Goal: Task Accomplishment & Management: Manage account settings

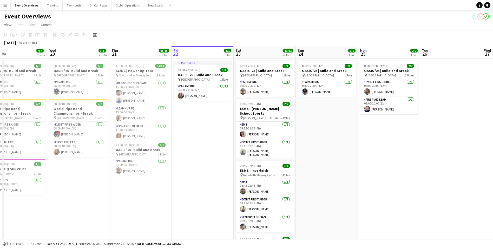
scroll to position [0, 153]
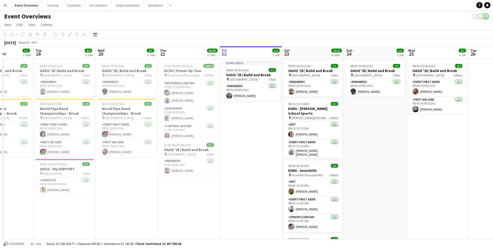
drag, startPoint x: 312, startPoint y: 200, endPoint x: 182, endPoint y: 197, distance: 130.1
click at [180, 205] on app-calendar-viewport "Sat 16 68/69 3 Jobs Sun 17 31/31 3 Jobs Mon 18 3/3 2 Jobs Tue 19 4/4 3 Jobs Wed…" at bounding box center [246, 241] width 493 height 390
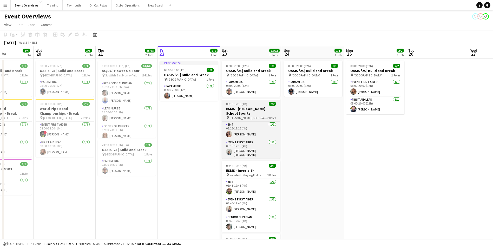
click at [242, 111] on h3 "ESMS - [PERSON_NAME] School Sports" at bounding box center [251, 110] width 58 height 9
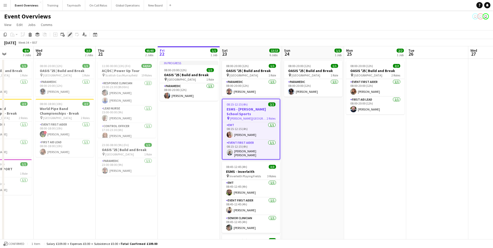
click at [68, 36] on icon at bounding box center [68, 35] width 1 height 1
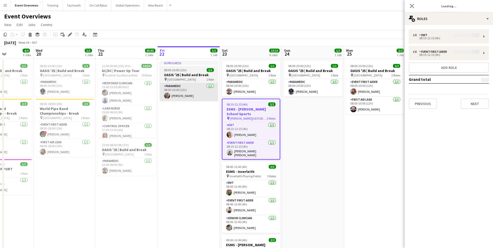
type input "**********"
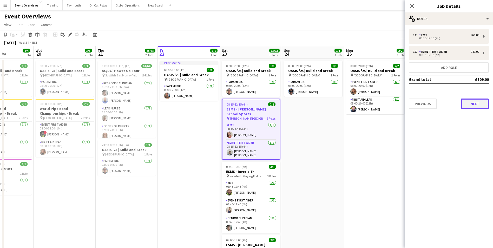
click at [469, 102] on button "Next" at bounding box center [474, 103] width 28 height 10
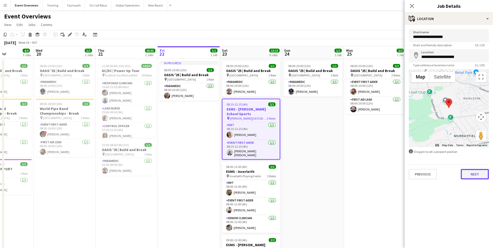
click at [476, 174] on button "Next" at bounding box center [474, 174] width 28 height 10
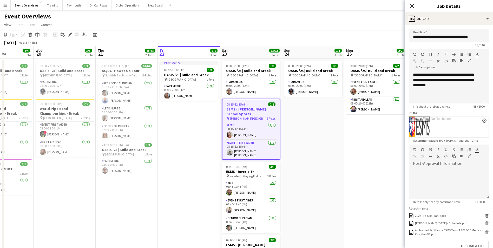
click at [410, 5] on icon "Close pop-in" at bounding box center [411, 5] width 5 height 5
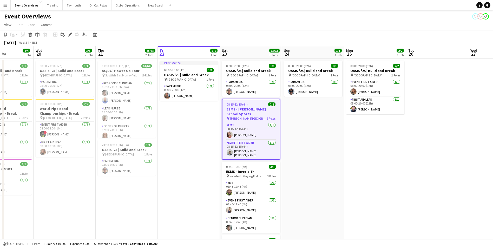
click at [301, 171] on app-date-cell "08:00-20:00 (12h) 1/1 OASIS '25 | Build and Break pin [GEOGRAPHIC_DATA] 1 Role …" at bounding box center [313, 247] width 62 height 377
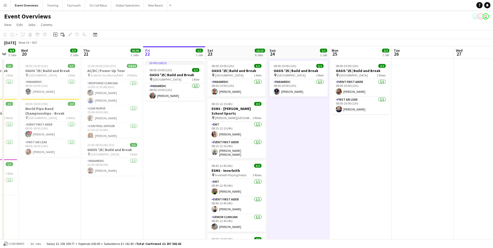
drag, startPoint x: 388, startPoint y: 204, endPoint x: 242, endPoint y: 217, distance: 146.8
click at [242, 217] on app-calendar-viewport "Sun 17 31/31 3 Jobs Mon 18 3/3 2 Jobs Tue 19 4/4 3 Jobs Wed 20 3/3 2 Jobs Thu 2…" at bounding box center [246, 241] width 493 height 390
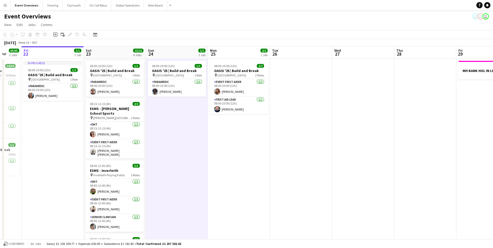
drag, startPoint x: 344, startPoint y: 205, endPoint x: 153, endPoint y: 213, distance: 190.8
click at [156, 213] on app-calendar-viewport "Tue 19 4/4 3 Jobs Wed 20 3/3 2 Jobs Thu 21 65/65 2 Jobs Fri 22 1/1 1 Job Sat 23…" at bounding box center [246, 241] width 493 height 390
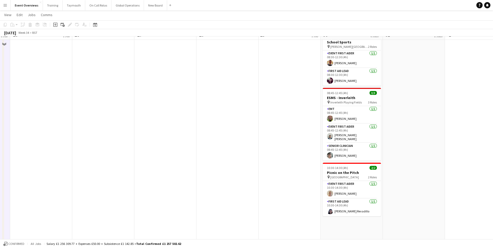
scroll to position [196, 0]
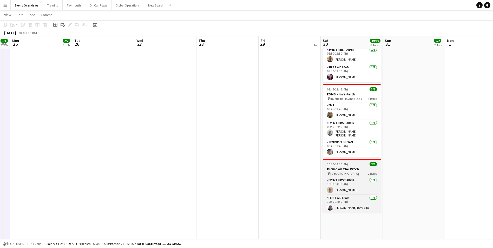
click at [344, 168] on h3 "Picnic on the Pitch" at bounding box center [352, 168] width 58 height 5
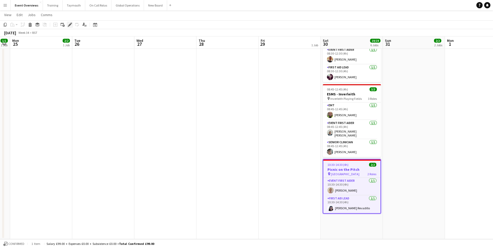
click at [71, 24] on icon at bounding box center [69, 24] width 3 height 3
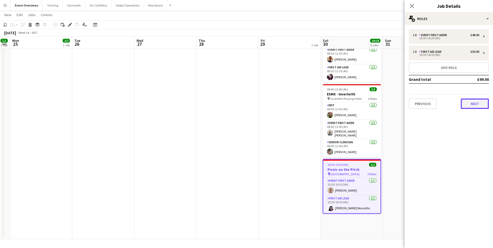
click at [482, 104] on button "Next" at bounding box center [474, 103] width 28 height 10
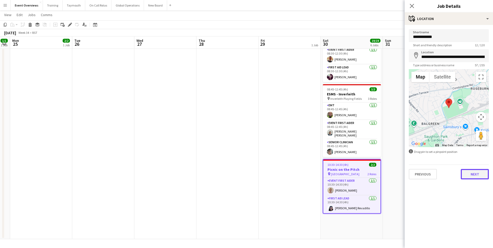
click at [469, 177] on button "Next" at bounding box center [474, 174] width 28 height 10
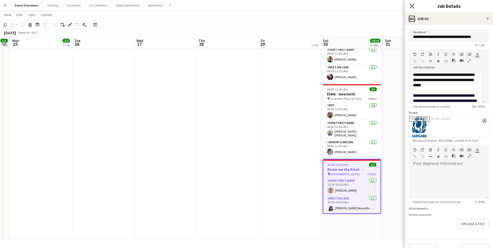
click at [412, 7] on icon "Close pop-in" at bounding box center [411, 5] width 5 height 5
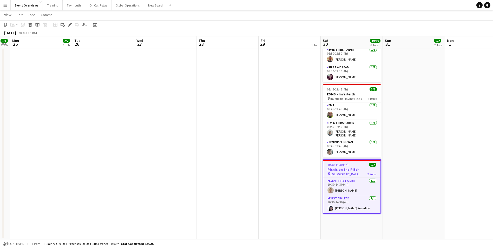
click at [272, 142] on app-date-cell "MH BANK HOL IN LIEU [DATE]" at bounding box center [289, 50] width 62 height 377
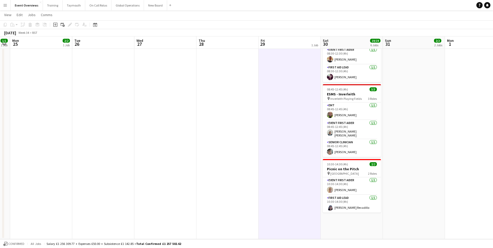
click at [5, 6] on app-icon "Menu" at bounding box center [5, 5] width 4 height 4
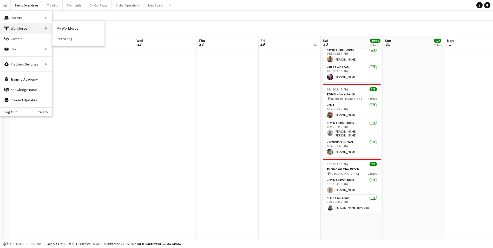
click at [9, 26] on div "Workforce Workforce" at bounding box center [26, 28] width 52 height 10
click at [15, 27] on div "Workforce Workforce" at bounding box center [26, 28] width 52 height 10
click at [102, 101] on app-date-cell at bounding box center [103, 50] width 62 height 377
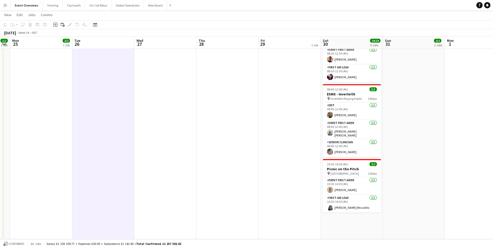
click at [4, 5] on app-icon "Menu" at bounding box center [5, 5] width 4 height 4
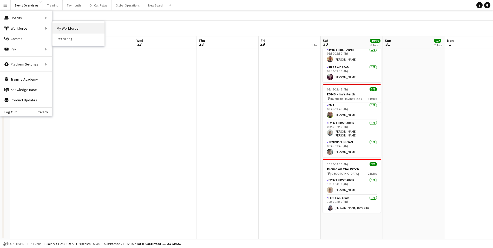
click at [65, 28] on link "My Workforce" at bounding box center [78, 28] width 52 height 10
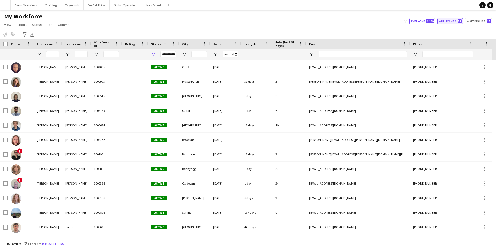
click at [444, 20] on button "Applicants 59" at bounding box center [450, 21] width 25 height 6
type input "**********"
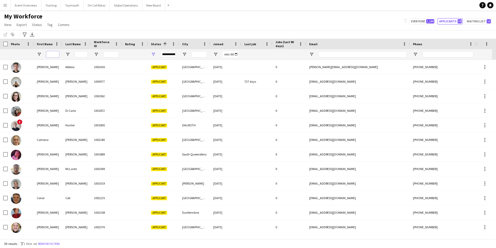
click at [49, 56] on input "First Name Filter Input" at bounding box center [52, 54] width 13 height 6
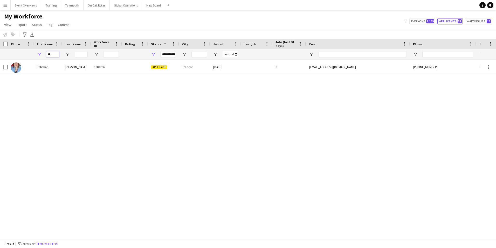
type input "*"
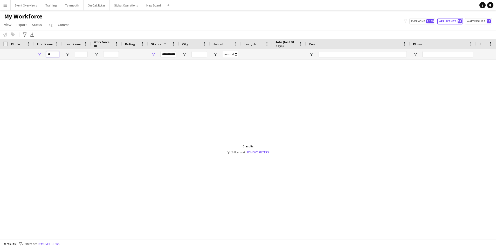
type input "*"
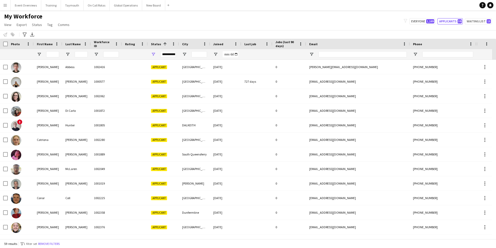
click at [101, 21] on div "My Workforce View Views Default view Active Staff Applications - First Aider Ap…" at bounding box center [248, 21] width 496 height 18
click at [7, 8] on button "Menu" at bounding box center [5, 5] width 10 height 10
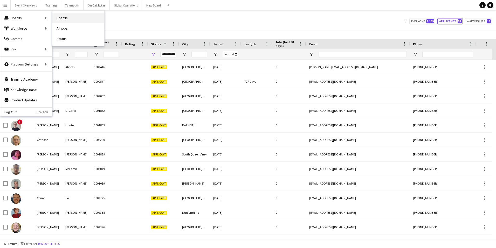
click at [64, 17] on link "Boards" at bounding box center [78, 18] width 52 height 10
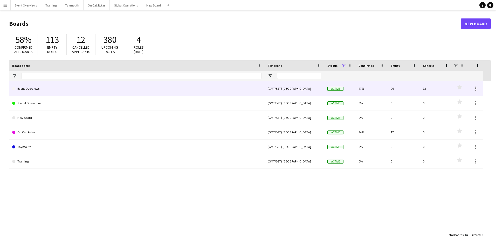
click at [29, 88] on link "Event Overviews" at bounding box center [137, 88] width 250 height 15
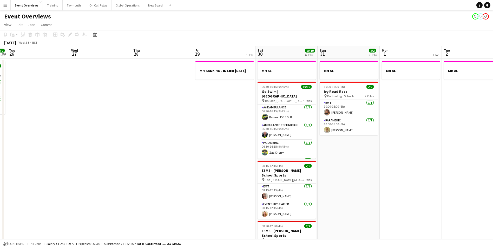
scroll to position [0, 180]
drag, startPoint x: 347, startPoint y: 160, endPoint x: 43, endPoint y: 189, distance: 305.2
click at [43, 189] on app-calendar-viewport "Sat 23 13/13 6 Jobs Sun 24 1/1 1 Job Mon 25 2/2 1 Job Tue 26 Wed 27 Thu 28 Fri …" at bounding box center [246, 241] width 493 height 390
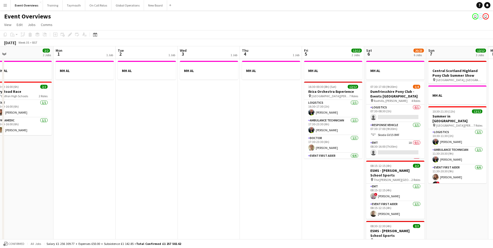
scroll to position [0, 205]
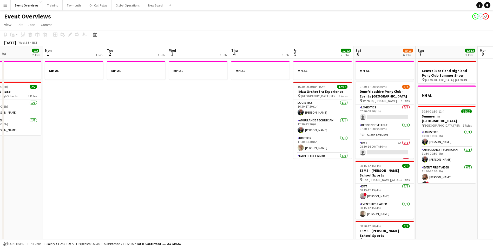
drag, startPoint x: 418, startPoint y: 176, endPoint x: 82, endPoint y: 196, distance: 336.6
click at [82, 196] on app-calendar-viewport "Thu 28 Fri 29 1 Job Sat 30 19/19 6 Jobs Sun 31 2/2 2 Jobs Mon 1 1 Job Tue 2 1 J…" at bounding box center [246, 244] width 493 height 397
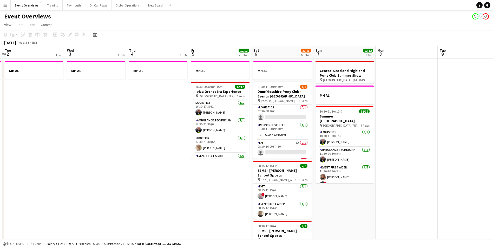
drag, startPoint x: 251, startPoint y: 193, endPoint x: 24, endPoint y: 192, distance: 227.5
click at [24, 192] on app-calendar-viewport "Sat 30 19/19 6 Jobs Sun 31 2/2 2 Jobs Mon 1 1 Job Tue 2 1 Job Wed 3 1 Job Thu 4…" at bounding box center [246, 244] width 493 height 397
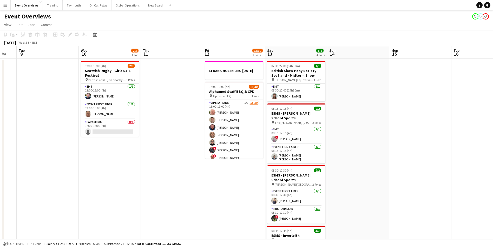
drag, startPoint x: 407, startPoint y: 187, endPoint x: 105, endPoint y: 172, distance: 302.1
click at [105, 172] on app-calendar-viewport "Sat 6 20/23 6 Jobs Sun 7 12/12 3 Jobs Mon 8 Tue 9 Wed 10 2/3 1 Job Thu 11 Fri 1…" at bounding box center [246, 244] width 493 height 397
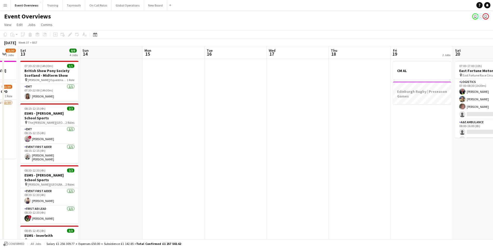
scroll to position [0, 177]
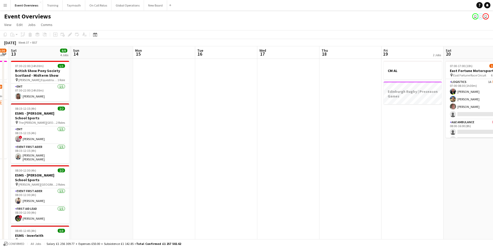
drag, startPoint x: 427, startPoint y: 157, endPoint x: 178, endPoint y: 165, distance: 249.7
click at [178, 165] on app-calendar-viewport "Wed 10 2/3 1 Job Thu 11 Fri 12 13/30 2 Jobs Sat 13 8/8 4 Jobs Sun 14 Mon 15 Tue…" at bounding box center [246, 244] width 493 height 397
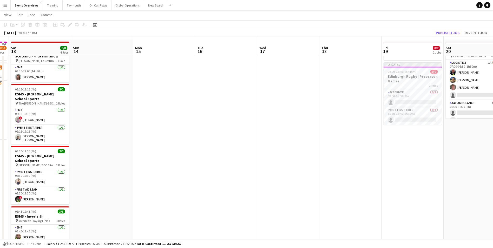
scroll to position [26, 0]
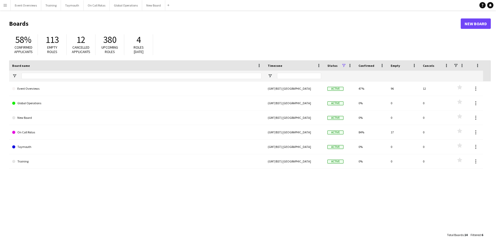
click at [6, 6] on app-icon "Menu" at bounding box center [5, 5] width 4 height 4
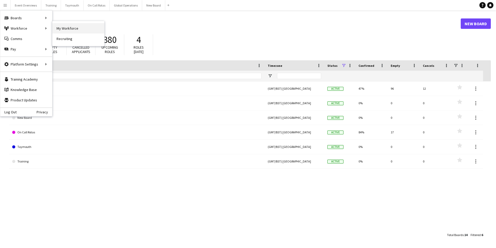
click at [65, 30] on link "My Workforce" at bounding box center [78, 28] width 52 height 10
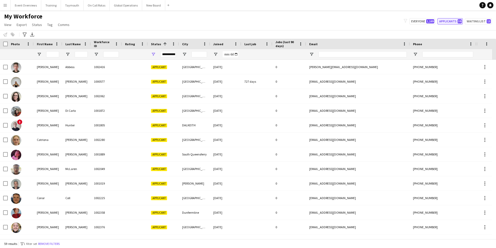
click at [449, 22] on button "Applicants 59" at bounding box center [450, 21] width 25 height 6
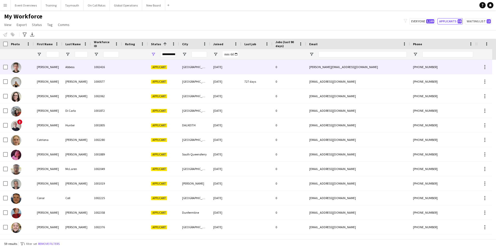
click at [45, 66] on div "[PERSON_NAME]" at bounding box center [48, 67] width 29 height 14
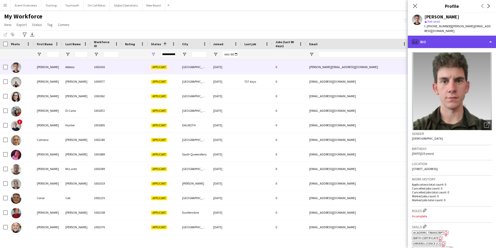
click at [433, 36] on div "profile Bio" at bounding box center [452, 42] width 88 height 12
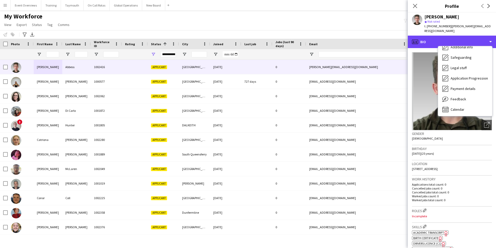
scroll to position [90, 0]
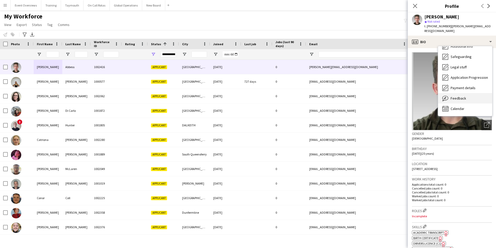
click at [457, 96] on span "Feedback" at bounding box center [459, 98] width 16 height 5
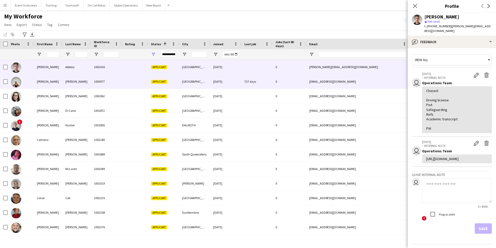
click at [39, 82] on div "[PERSON_NAME]" at bounding box center [48, 81] width 29 height 14
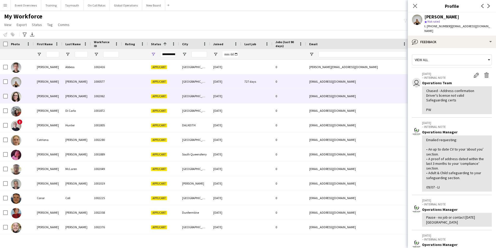
click at [39, 96] on div "[PERSON_NAME]" at bounding box center [48, 96] width 29 height 14
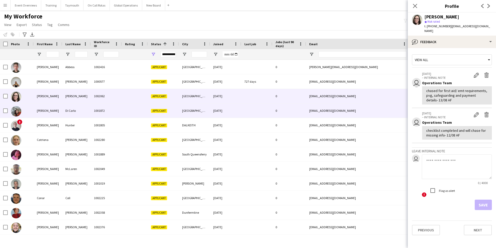
click at [42, 111] on div "[PERSON_NAME]" at bounding box center [48, 110] width 29 height 14
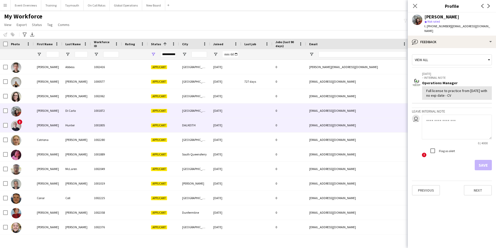
click at [42, 124] on div "[PERSON_NAME]" at bounding box center [48, 125] width 29 height 14
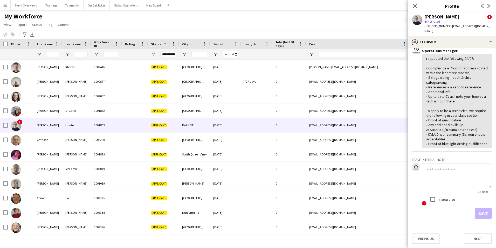
scroll to position [206, 0]
click at [467, 238] on button "Next" at bounding box center [478, 238] width 28 height 10
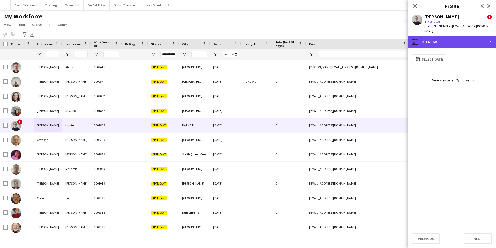
click at [448, 37] on div "calendar-full Calendar" at bounding box center [452, 42] width 88 height 12
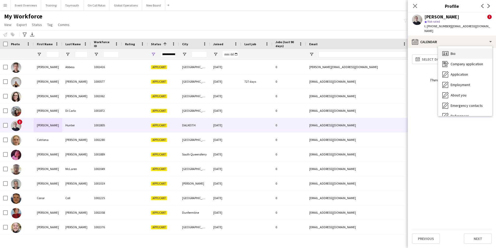
click at [453, 51] on span "Bio" at bounding box center [453, 53] width 5 height 5
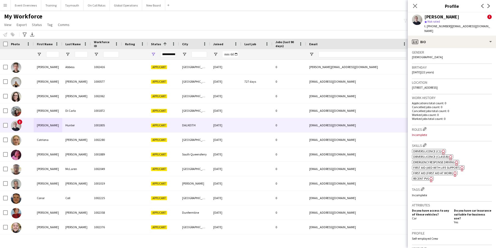
scroll to position [156, 0]
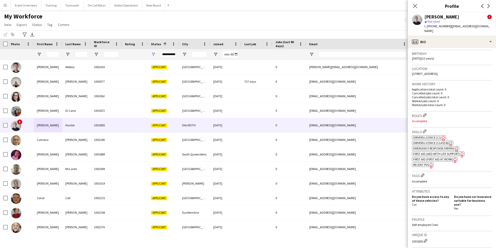
click at [446, 161] on span "First Aid (First Aid At Work)" at bounding box center [434, 159] width 40 height 4
click at [451, 156] on span "First Aid (AED with life support)" at bounding box center [437, 154] width 47 height 4
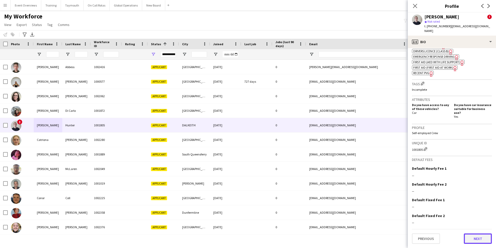
click at [472, 238] on button "Next" at bounding box center [478, 238] width 28 height 10
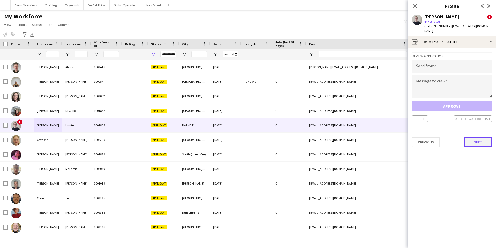
click at [477, 139] on button "Next" at bounding box center [478, 142] width 28 height 10
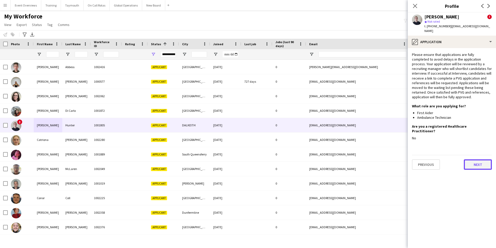
click at [473, 159] on button "Next" at bounding box center [478, 164] width 28 height 10
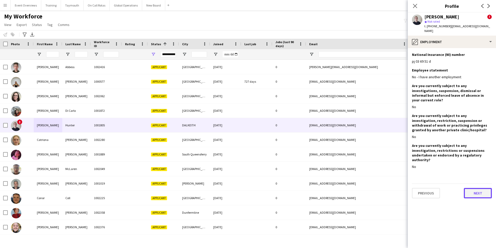
click at [474, 188] on button "Next" at bounding box center [478, 193] width 28 height 10
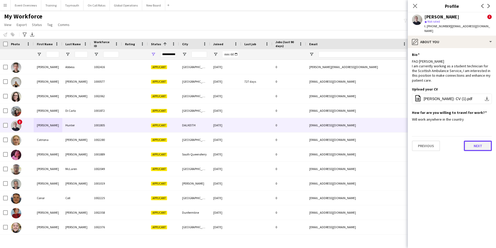
click at [477, 140] on button "Next" at bounding box center [478, 145] width 28 height 10
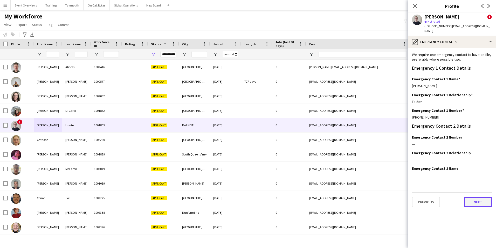
click at [470, 197] on button "Next" at bounding box center [478, 202] width 28 height 10
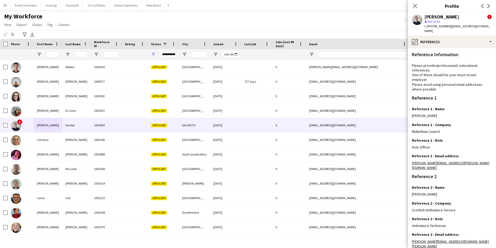
scroll to position [62, 0]
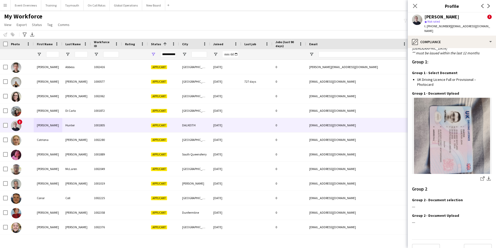
scroll to position [458, 0]
click at [478, 243] on button "Next" at bounding box center [478, 248] width 28 height 10
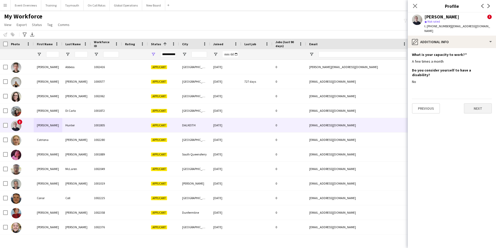
scroll to position [0, 0]
click at [471, 103] on button "Next" at bounding box center [478, 108] width 28 height 10
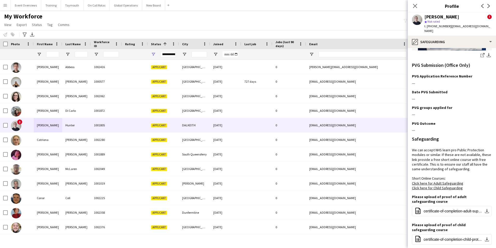
scroll to position [179, 0]
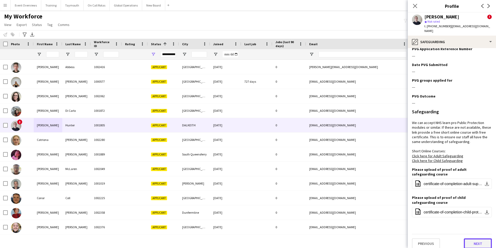
click at [472, 240] on button "Next" at bounding box center [478, 243] width 28 height 10
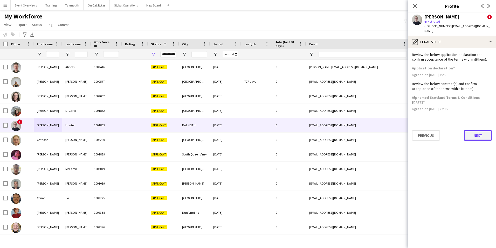
click at [479, 130] on button "Next" at bounding box center [478, 135] width 28 height 10
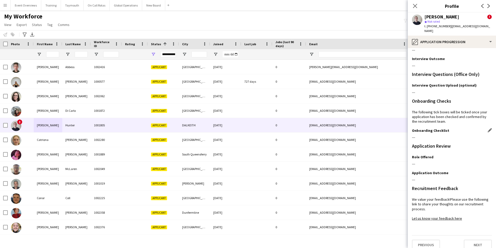
scroll to position [42, 0]
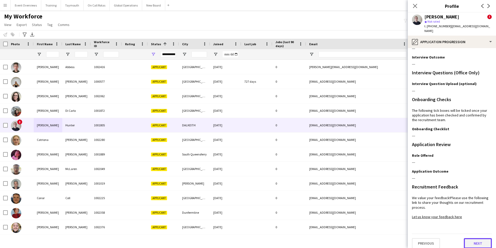
click at [475, 238] on button "Next" at bounding box center [478, 243] width 28 height 10
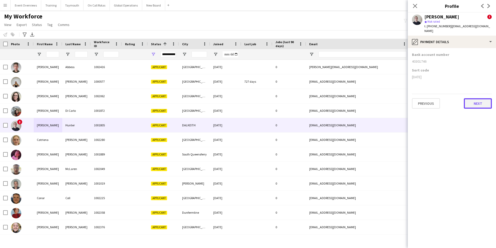
click at [480, 98] on button "Next" at bounding box center [478, 103] width 28 height 10
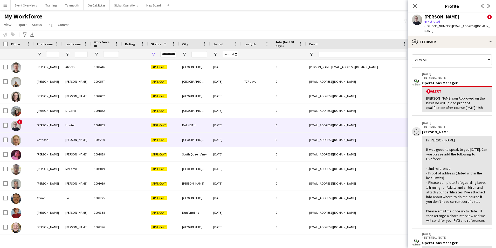
click at [46, 139] on div "Catriona" at bounding box center [48, 139] width 29 height 14
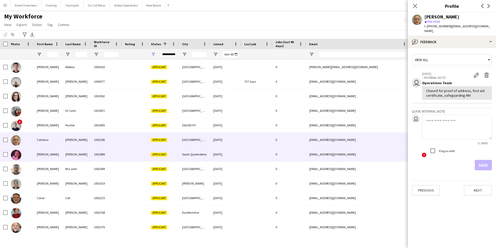
click at [41, 154] on div "[PERSON_NAME]" at bounding box center [48, 154] width 29 height 14
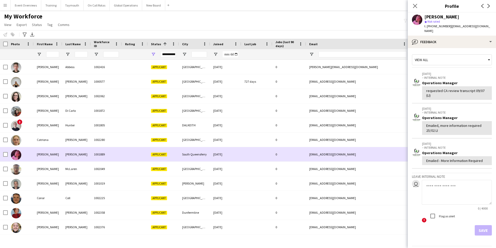
click at [39, 151] on div "[PERSON_NAME]" at bounding box center [48, 154] width 29 height 14
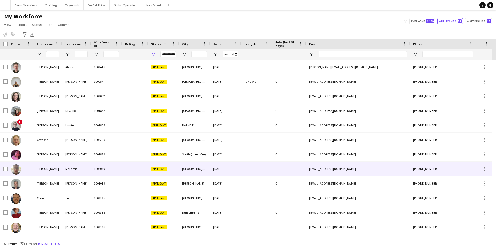
click at [41, 166] on div "[PERSON_NAME]" at bounding box center [48, 169] width 29 height 14
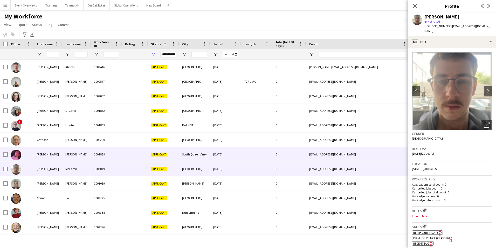
click at [43, 153] on div "[PERSON_NAME]" at bounding box center [48, 154] width 29 height 14
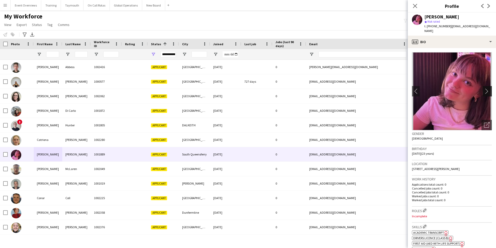
click at [485, 88] on app-icon "chevron-right" at bounding box center [489, 90] width 8 height 5
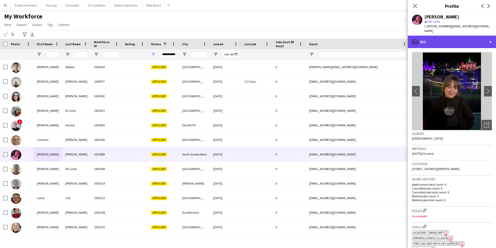
click at [432, 38] on div "profile Bio" at bounding box center [452, 42] width 88 height 12
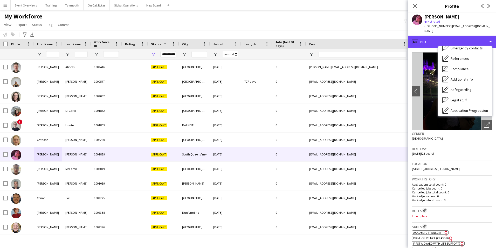
scroll to position [78, 0]
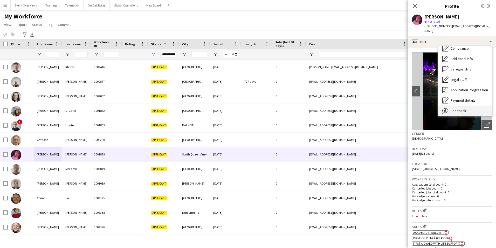
click at [454, 108] on span "Feedback" at bounding box center [459, 110] width 16 height 5
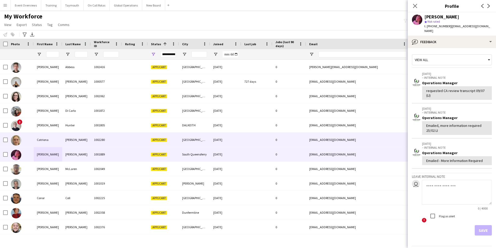
click at [39, 138] on div "Catriona" at bounding box center [48, 139] width 29 height 14
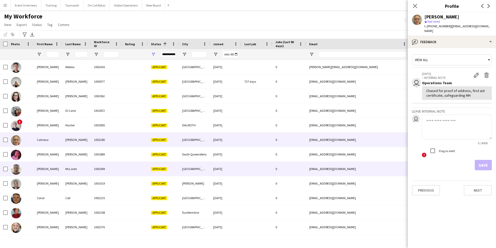
click at [40, 169] on div "[PERSON_NAME]" at bounding box center [48, 169] width 29 height 14
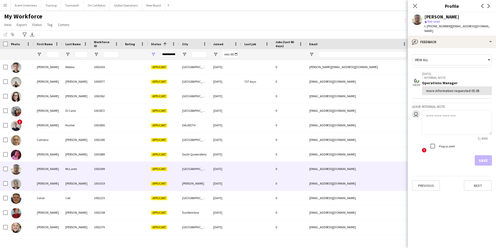
click at [41, 183] on div "[PERSON_NAME]" at bounding box center [48, 183] width 29 height 14
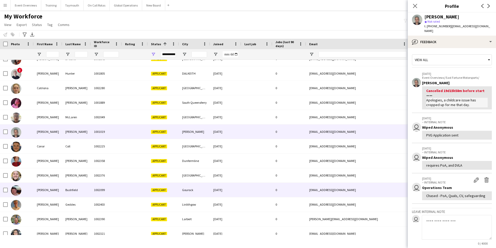
scroll to position [52, 0]
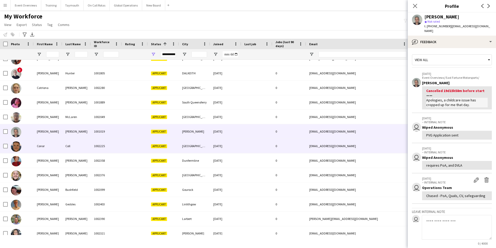
click at [38, 146] on div "Conor" at bounding box center [48, 146] width 29 height 14
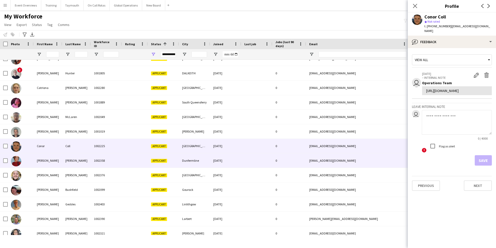
click at [41, 159] on div "[PERSON_NAME]" at bounding box center [48, 160] width 29 height 14
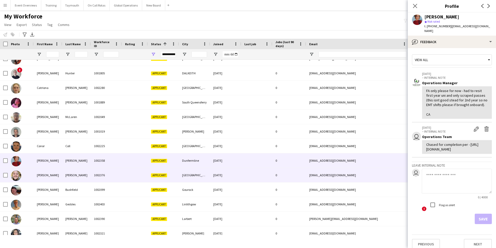
click at [42, 174] on div "[PERSON_NAME]" at bounding box center [48, 175] width 29 height 14
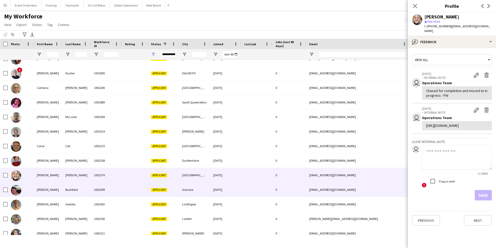
click at [40, 189] on div "[PERSON_NAME]" at bounding box center [48, 189] width 29 height 14
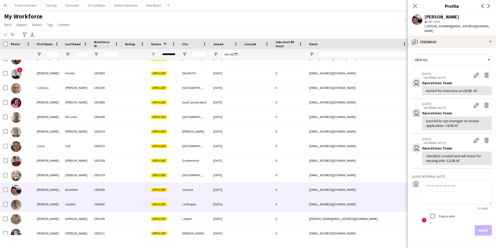
click at [41, 203] on div "[PERSON_NAME]" at bounding box center [48, 204] width 29 height 14
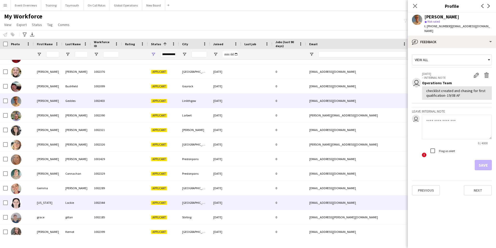
scroll to position [0, 0]
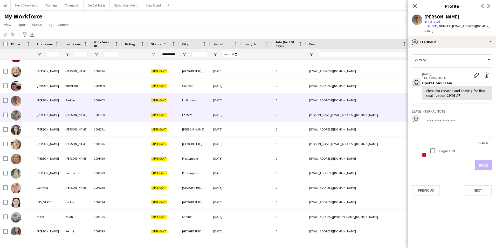
click at [40, 113] on div "[PERSON_NAME]" at bounding box center [48, 115] width 29 height 14
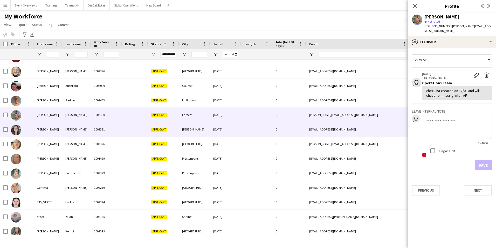
click at [41, 128] on div "[PERSON_NAME]" at bounding box center [48, 129] width 29 height 14
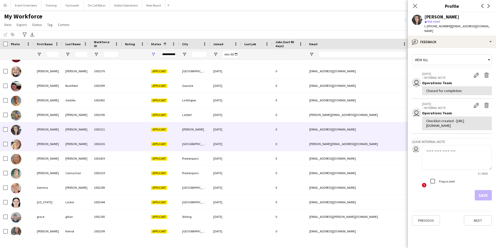
click at [43, 143] on div "[PERSON_NAME]" at bounding box center [48, 144] width 29 height 14
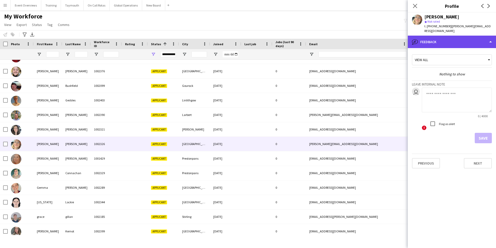
click at [471, 40] on div "bubble-pencil Feedback" at bounding box center [452, 42] width 88 height 12
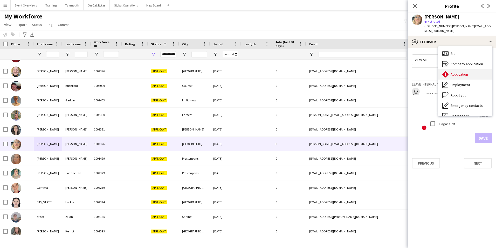
click at [457, 72] on span "Application" at bounding box center [459, 74] width 17 height 5
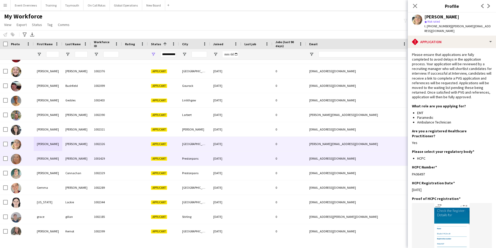
click at [39, 158] on div "[PERSON_NAME]" at bounding box center [48, 158] width 29 height 14
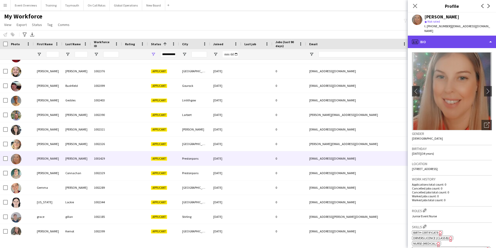
click at [438, 44] on div "profile Bio" at bounding box center [452, 42] width 88 height 12
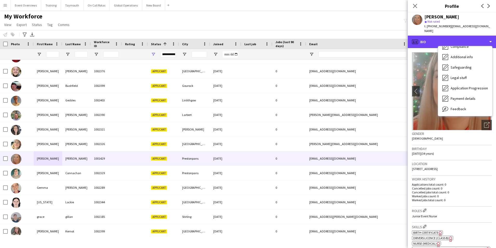
scroll to position [90, 0]
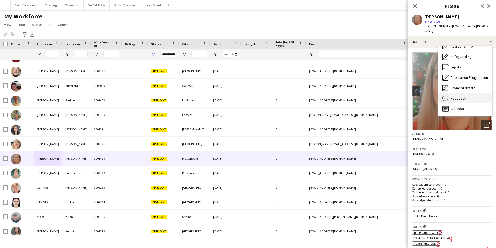
click at [466, 99] on span "Feedback" at bounding box center [459, 98] width 16 height 5
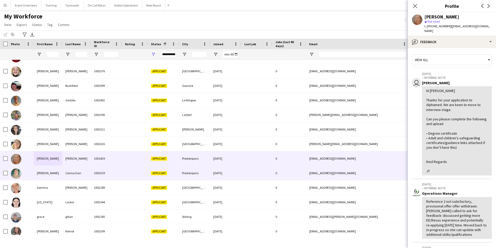
click at [40, 172] on div "[PERSON_NAME]" at bounding box center [48, 173] width 29 height 14
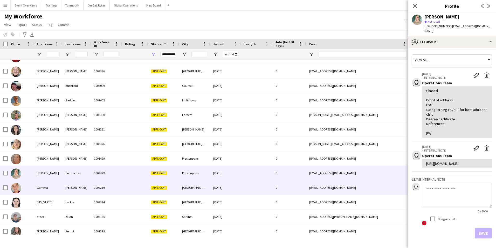
click at [43, 186] on div "Gemma" at bounding box center [48, 187] width 29 height 14
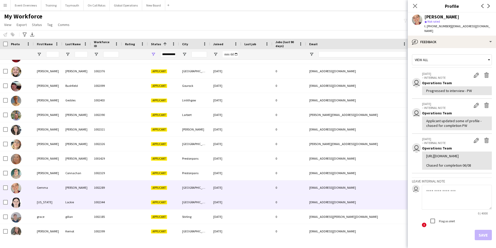
click at [40, 201] on div "[US_STATE]" at bounding box center [48, 202] width 29 height 14
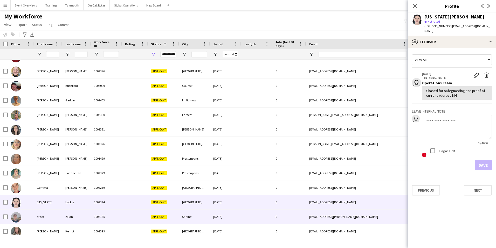
click at [41, 212] on div "grace" at bounding box center [48, 216] width 29 height 14
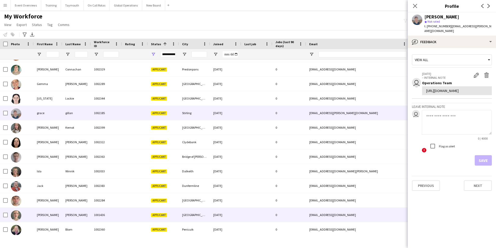
scroll to position [260, 0]
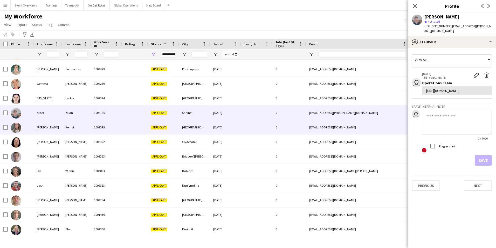
click at [42, 127] on div "[PERSON_NAME]" at bounding box center [48, 127] width 29 height 14
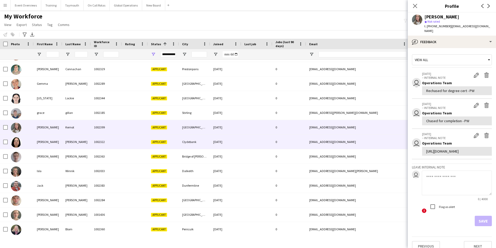
click at [43, 141] on div "[PERSON_NAME]" at bounding box center [48, 142] width 29 height 14
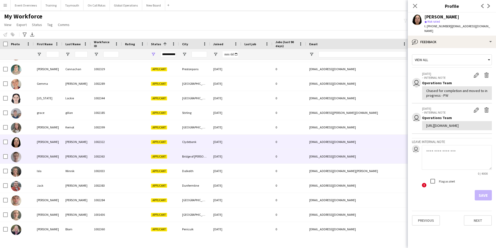
click at [39, 156] on div "[PERSON_NAME]" at bounding box center [48, 156] width 29 height 14
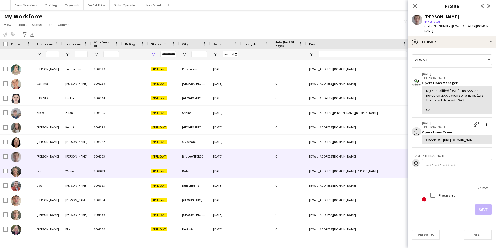
click at [39, 170] on div "Isla" at bounding box center [48, 171] width 29 height 14
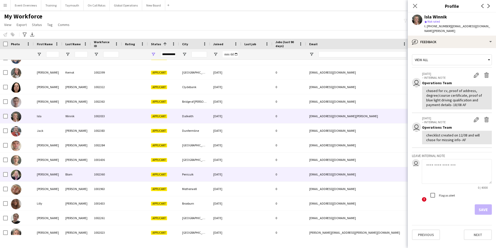
scroll to position [331, 0]
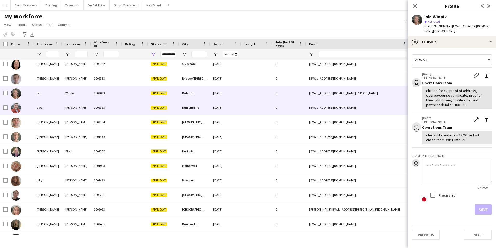
click at [40, 107] on div "Jack" at bounding box center [48, 107] width 29 height 14
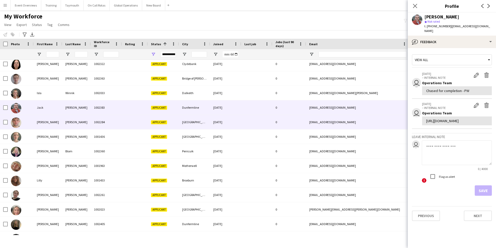
click at [41, 122] on div "[PERSON_NAME]" at bounding box center [48, 122] width 29 height 14
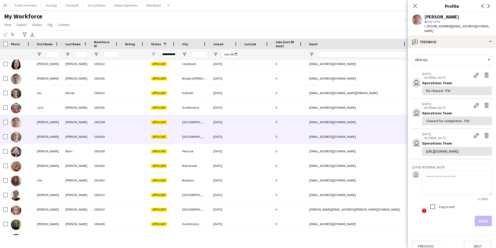
click at [40, 136] on div "[PERSON_NAME]" at bounding box center [48, 136] width 29 height 14
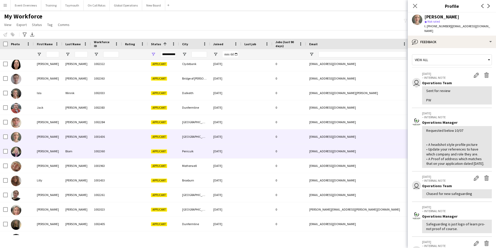
click at [41, 151] on div "[PERSON_NAME]" at bounding box center [48, 151] width 29 height 14
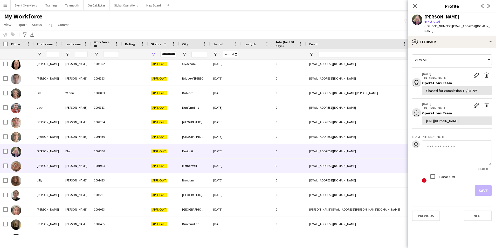
click at [40, 166] on div "[PERSON_NAME]" at bounding box center [48, 165] width 29 height 14
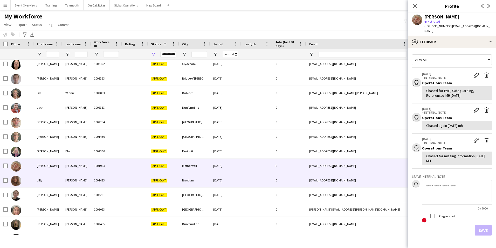
click at [41, 180] on div "Lilly" at bounding box center [48, 180] width 29 height 14
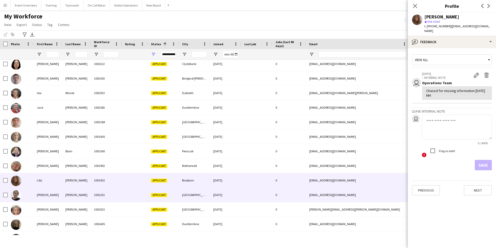
click at [39, 193] on div "[PERSON_NAME]" at bounding box center [48, 194] width 29 height 14
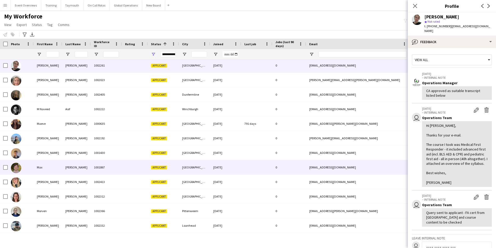
scroll to position [467, 0]
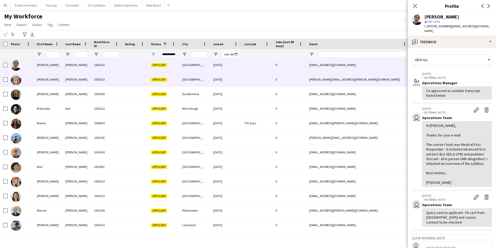
click at [43, 79] on div "[PERSON_NAME]" at bounding box center [48, 79] width 29 height 14
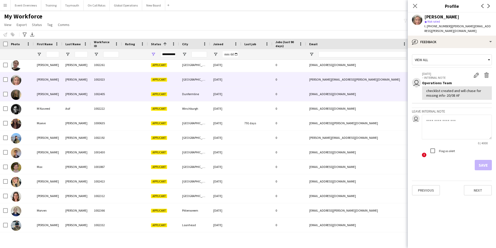
click at [42, 93] on div "[PERSON_NAME]" at bounding box center [48, 94] width 29 height 14
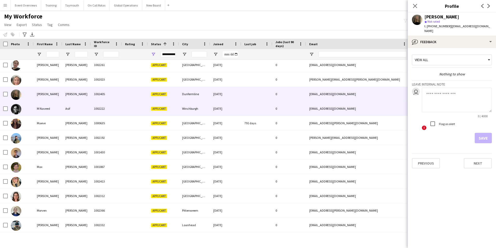
click at [38, 106] on div "M Naveed" at bounding box center [48, 108] width 29 height 14
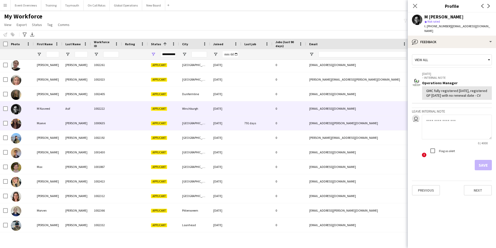
click at [39, 123] on div "Maeve" at bounding box center [48, 123] width 29 height 14
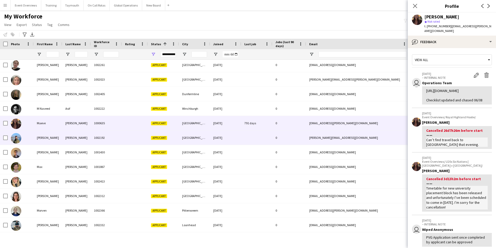
click at [42, 136] on div "[PERSON_NAME]" at bounding box center [48, 137] width 29 height 14
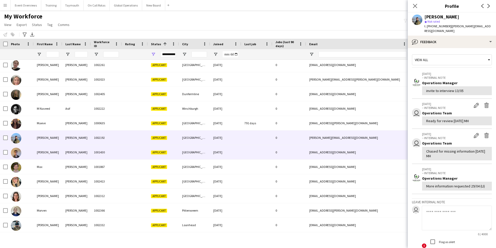
click at [38, 153] on div "[PERSON_NAME]" at bounding box center [48, 152] width 29 height 14
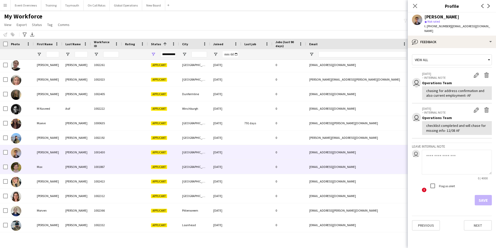
click at [40, 167] on div "Max" at bounding box center [48, 166] width 29 height 14
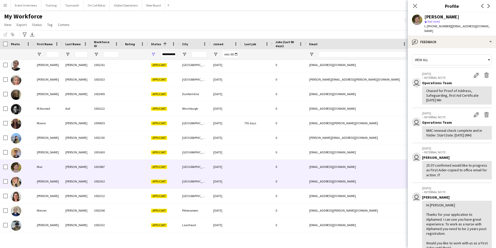
click at [39, 181] on div "[PERSON_NAME]" at bounding box center [48, 181] width 29 height 14
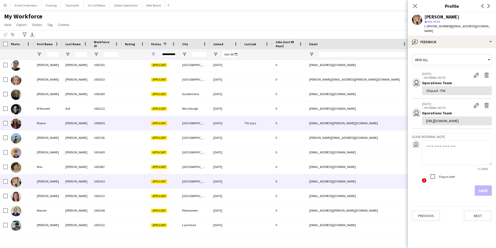
click at [39, 122] on div "Maeve" at bounding box center [48, 123] width 29 height 14
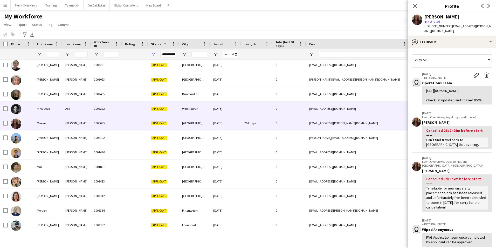
click at [44, 105] on div "M Naveed" at bounding box center [48, 108] width 29 height 14
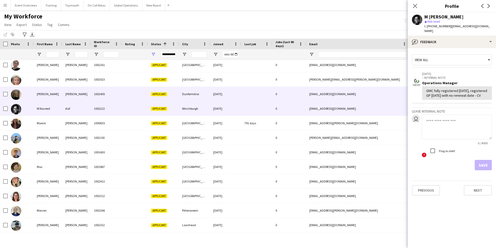
click at [43, 96] on div "[PERSON_NAME]" at bounding box center [48, 94] width 29 height 14
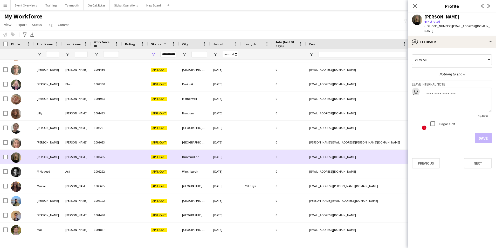
scroll to position [390, 0]
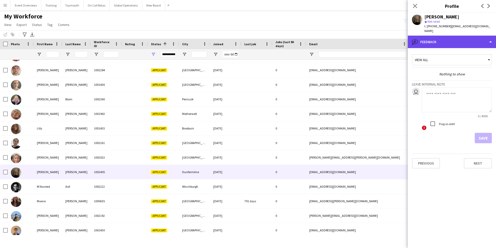
click at [456, 36] on div "bubble-pencil Feedback" at bounding box center [452, 42] width 88 height 12
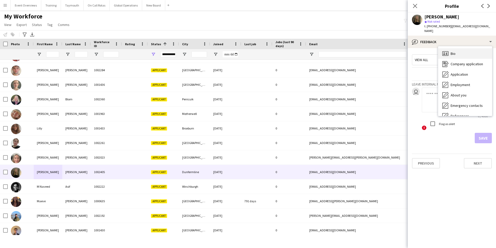
click at [455, 51] on span "Bio" at bounding box center [453, 53] width 5 height 5
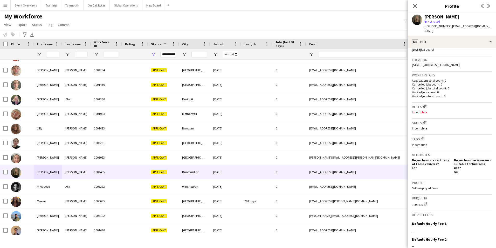
scroll to position [150, 0]
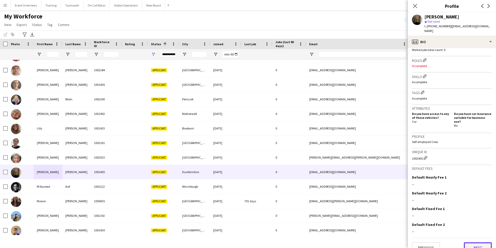
click at [476, 242] on button "Next" at bounding box center [478, 247] width 28 height 10
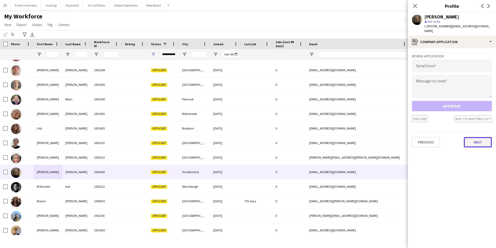
click at [482, 137] on button "Next" at bounding box center [478, 142] width 28 height 10
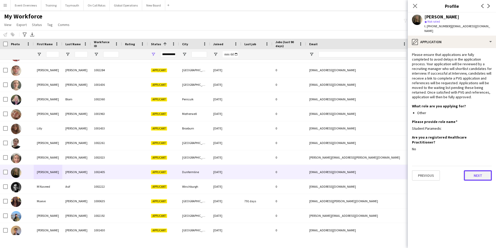
click at [477, 170] on button "Next" at bounding box center [478, 175] width 28 height 10
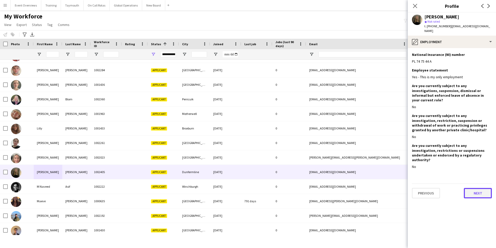
click at [475, 188] on button "Next" at bounding box center [478, 193] width 28 height 10
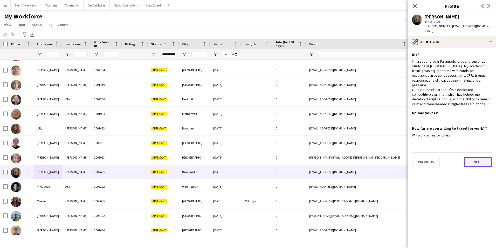
click at [473, 157] on button "Next" at bounding box center [478, 162] width 28 height 10
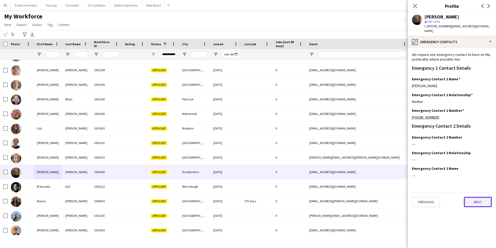
click at [473, 197] on button "Next" at bounding box center [478, 202] width 28 height 10
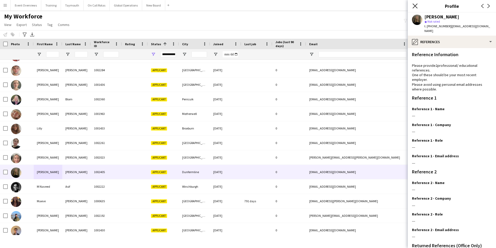
click at [414, 7] on icon at bounding box center [415, 5] width 5 height 5
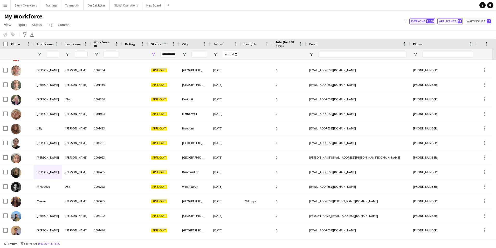
click at [418, 19] on button "Everyone 1,169" at bounding box center [423, 21] width 26 height 6
type input "**********"
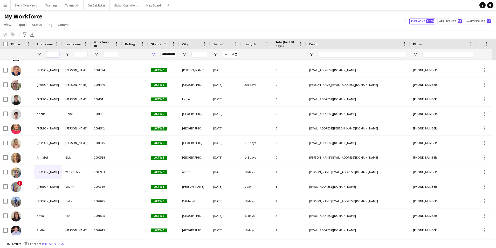
click at [55, 52] on input "First Name Filter Input" at bounding box center [52, 54] width 13 height 6
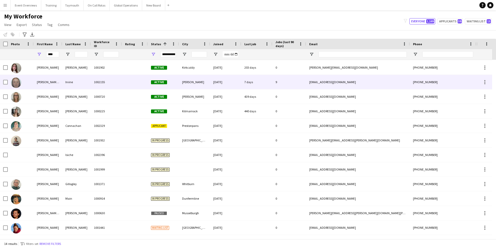
click at [15, 83] on img at bounding box center [16, 82] width 10 height 10
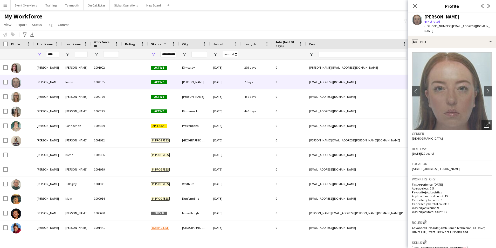
click at [451, 103] on img at bounding box center [452, 91] width 80 height 78
click at [485, 88] on app-icon "chevron-right" at bounding box center [489, 90] width 8 height 5
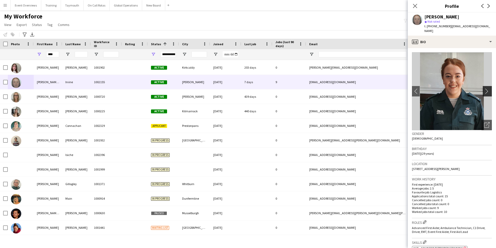
click at [485, 88] on app-icon "chevron-right" at bounding box center [489, 90] width 8 height 5
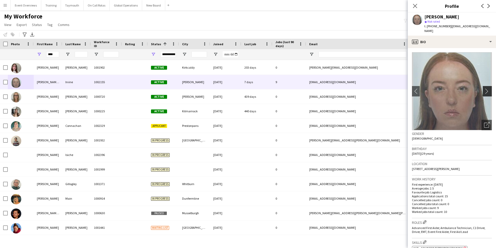
click at [485, 88] on app-icon "chevron-right" at bounding box center [489, 90] width 8 height 5
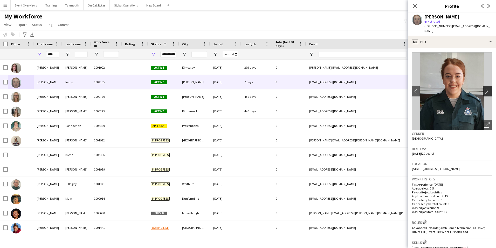
click at [485, 88] on app-icon "chevron-right" at bounding box center [489, 90] width 8 height 5
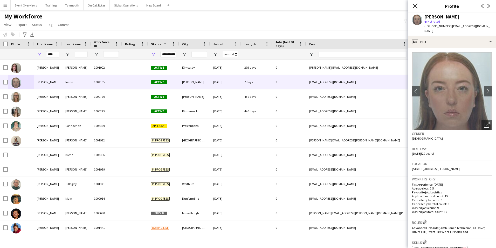
click at [415, 4] on icon "Close pop-in" at bounding box center [415, 5] width 5 height 5
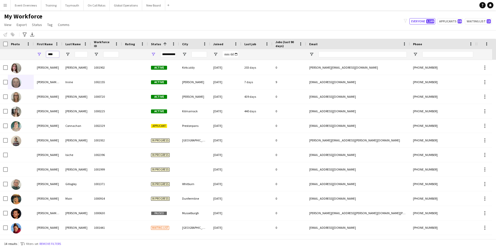
click at [55, 54] on input "****" at bounding box center [52, 54] width 13 height 6
type input "*"
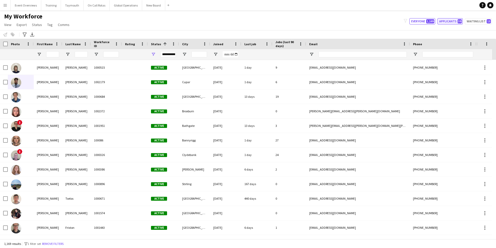
click at [444, 20] on button "Applicants 59" at bounding box center [450, 21] width 25 height 6
type input "**********"
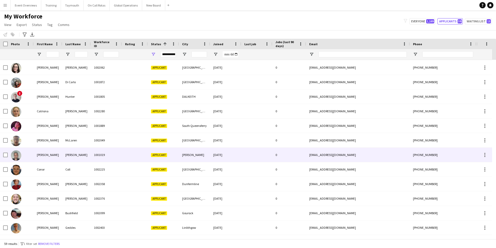
click at [39, 155] on div "[PERSON_NAME]" at bounding box center [48, 154] width 29 height 14
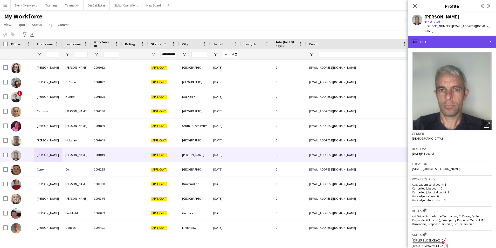
click at [447, 37] on div "profile Bio" at bounding box center [452, 42] width 88 height 12
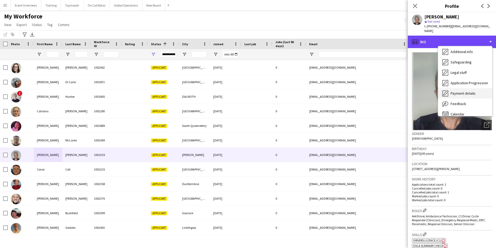
scroll to position [90, 0]
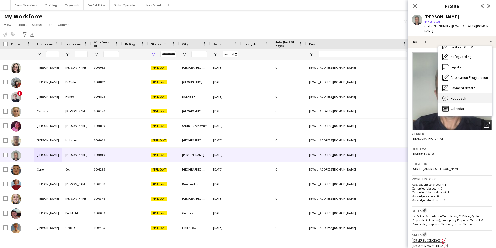
click at [455, 96] on span "Feedback" at bounding box center [459, 98] width 16 height 5
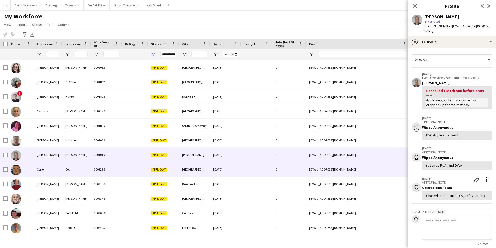
click at [40, 169] on div "Conor" at bounding box center [48, 169] width 29 height 14
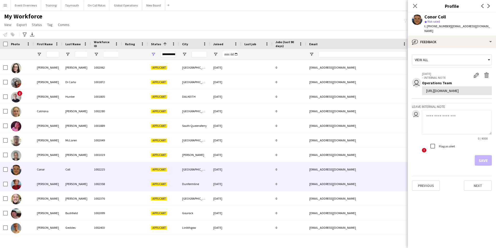
click at [41, 183] on div "[PERSON_NAME]" at bounding box center [48, 184] width 29 height 14
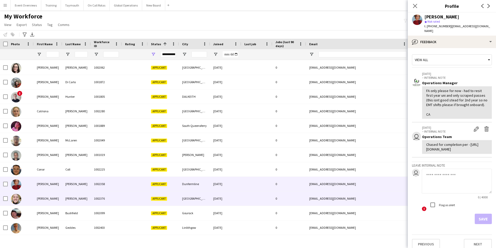
click at [43, 199] on div "[PERSON_NAME]" at bounding box center [48, 198] width 29 height 14
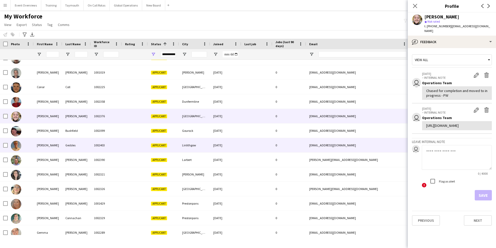
scroll to position [132, 0]
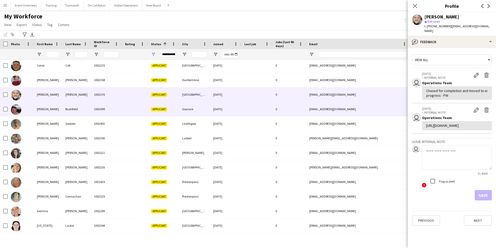
click at [41, 109] on div "[PERSON_NAME]" at bounding box center [48, 109] width 29 height 14
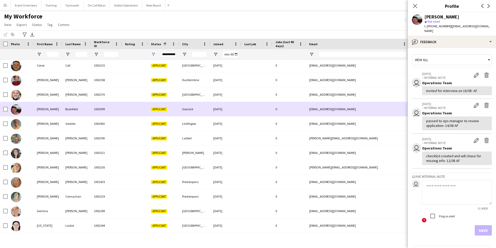
click at [16, 109] on img at bounding box center [16, 109] width 10 height 10
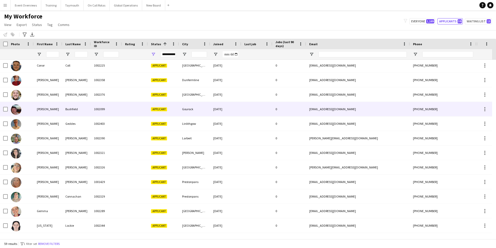
click at [16, 109] on img at bounding box center [16, 109] width 10 height 10
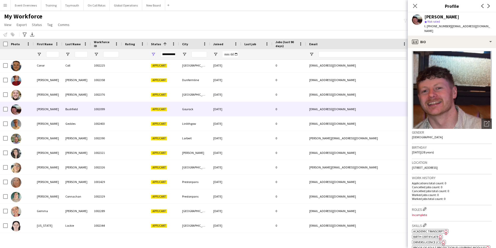
scroll to position [0, 0]
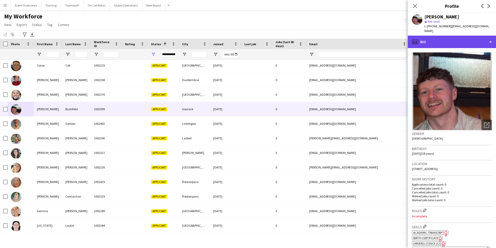
click at [430, 38] on div "profile Bio" at bounding box center [452, 42] width 88 height 12
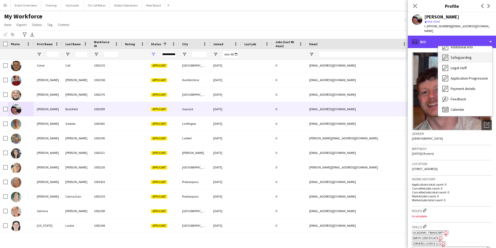
scroll to position [90, 0]
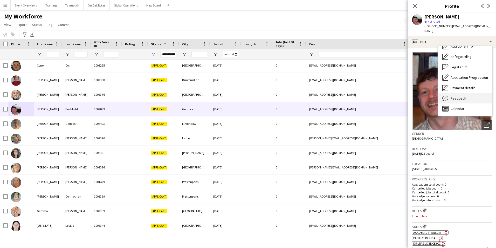
click at [455, 96] on span "Feedback" at bounding box center [459, 98] width 16 height 5
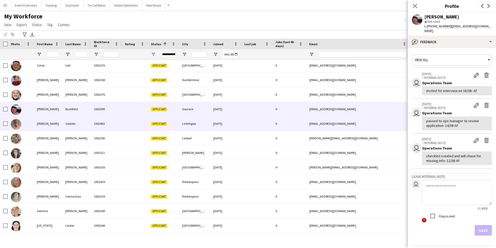
click at [17, 122] on img at bounding box center [16, 124] width 10 height 10
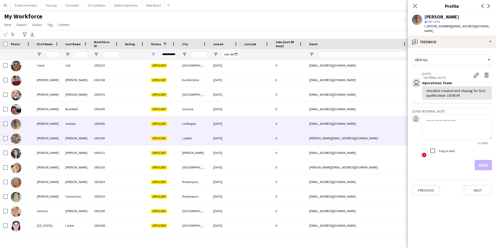
click at [18, 138] on img at bounding box center [16, 138] width 10 height 10
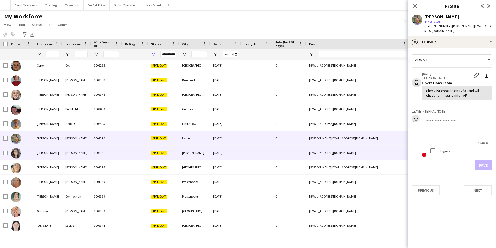
click at [18, 151] on img at bounding box center [16, 153] width 10 height 10
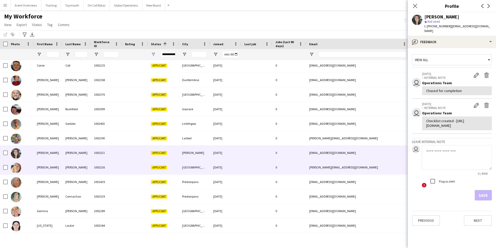
click at [16, 168] on img at bounding box center [16, 168] width 10 height 10
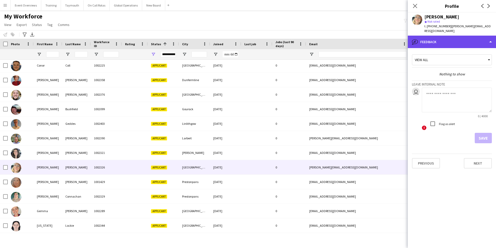
click at [435, 41] on div "bubble-pencil Feedback" at bounding box center [452, 42] width 88 height 12
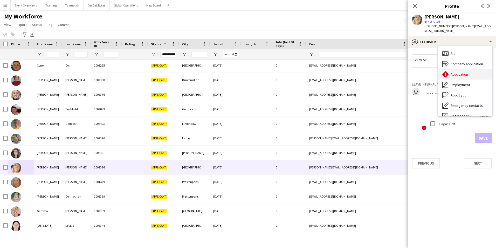
click at [455, 72] on span "Application" at bounding box center [459, 74] width 17 height 5
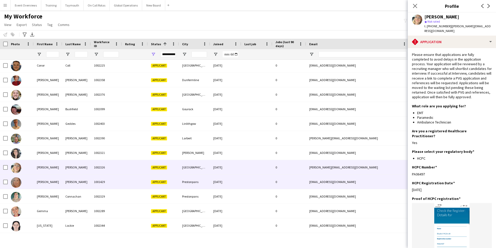
click at [18, 182] on img at bounding box center [16, 182] width 10 height 10
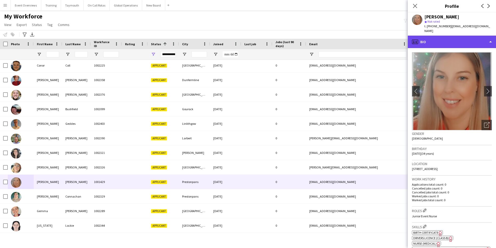
click at [461, 42] on div "profile Bio" at bounding box center [452, 42] width 88 height 12
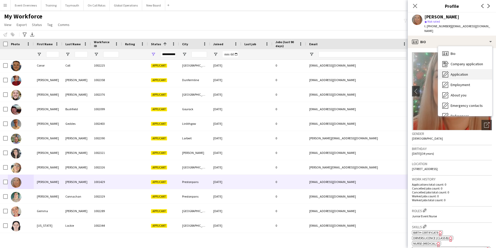
click at [452, 74] on span "Application" at bounding box center [459, 74] width 17 height 5
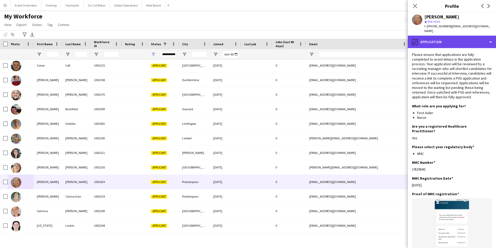
click at [461, 44] on div "pencil4 Application" at bounding box center [452, 42] width 88 height 12
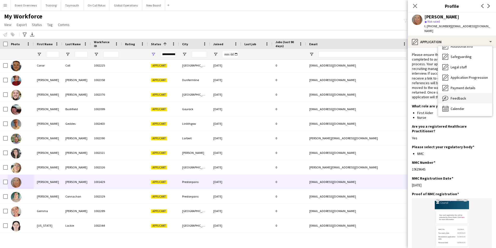
click at [454, 97] on span "Feedback" at bounding box center [459, 98] width 16 height 5
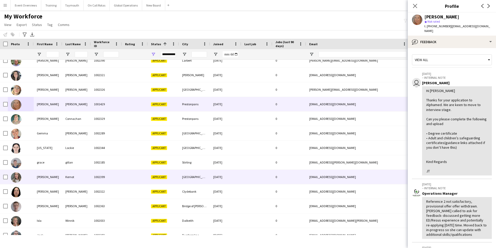
scroll to position [210, 0]
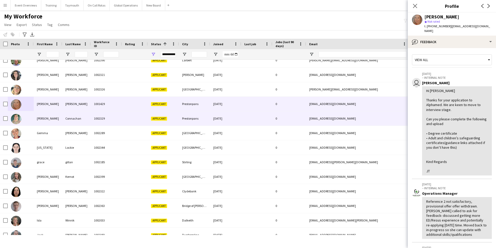
click at [40, 119] on div "[PERSON_NAME]" at bounding box center [48, 118] width 29 height 14
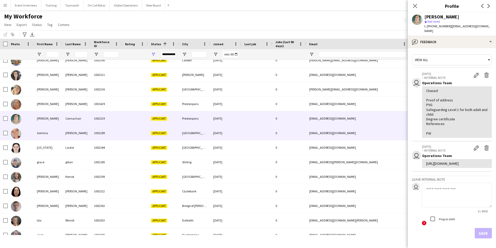
click at [40, 131] on div "Gemma" at bounding box center [48, 133] width 29 height 14
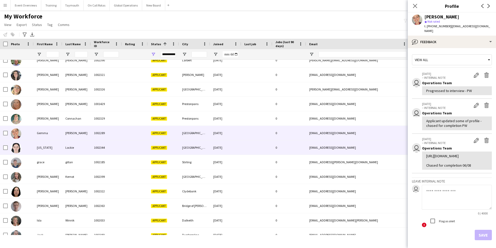
click at [41, 147] on div "[US_STATE]" at bounding box center [48, 147] width 29 height 14
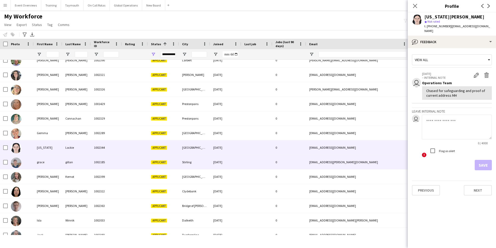
click at [40, 161] on div "grace" at bounding box center [48, 162] width 29 height 14
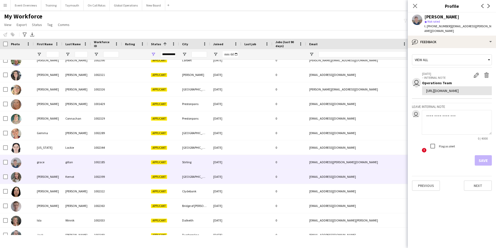
click at [44, 174] on div "[PERSON_NAME]" at bounding box center [48, 176] width 29 height 14
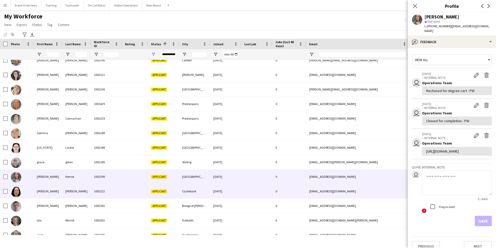
click at [41, 190] on div "[PERSON_NAME]" at bounding box center [48, 191] width 29 height 14
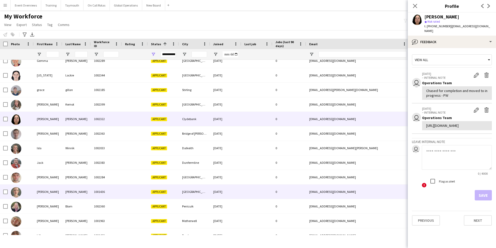
scroll to position [288, 0]
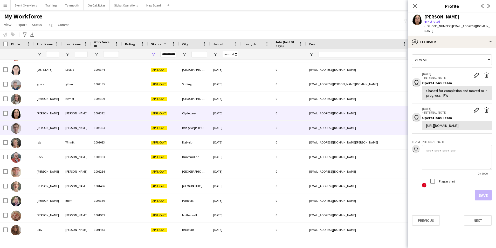
click at [40, 126] on div "[PERSON_NAME]" at bounding box center [48, 127] width 29 height 14
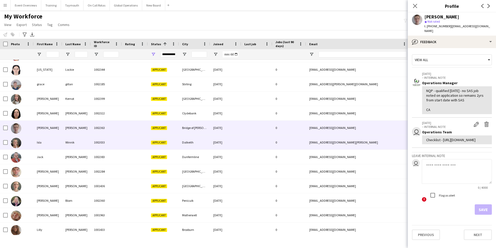
click at [40, 142] on div "Isla" at bounding box center [48, 142] width 29 height 14
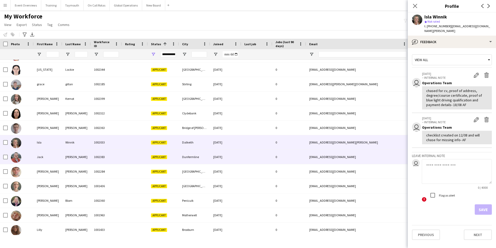
click at [39, 156] on div "Jack" at bounding box center [48, 157] width 29 height 14
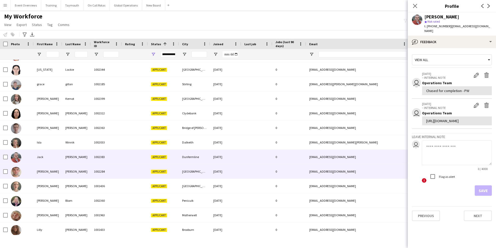
click at [39, 172] on div "[PERSON_NAME]" at bounding box center [48, 171] width 29 height 14
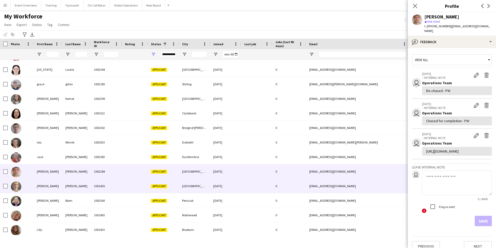
click at [40, 185] on div "[PERSON_NAME]" at bounding box center [48, 186] width 29 height 14
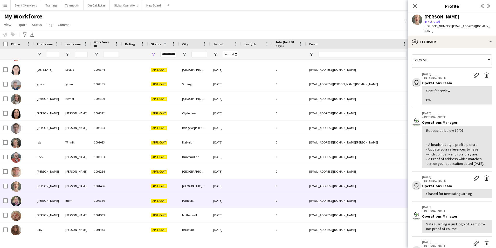
click at [39, 201] on div "[PERSON_NAME]" at bounding box center [48, 200] width 29 height 14
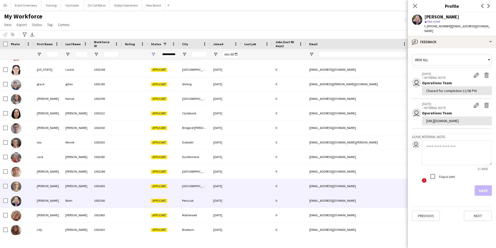
click at [38, 185] on div "[PERSON_NAME]" at bounding box center [48, 186] width 29 height 14
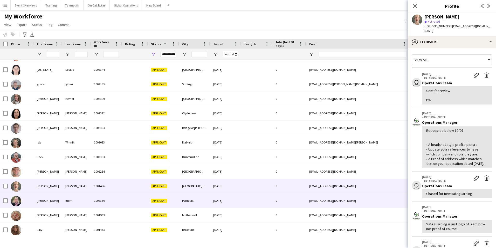
click at [42, 201] on div "[PERSON_NAME]" at bounding box center [48, 200] width 29 height 14
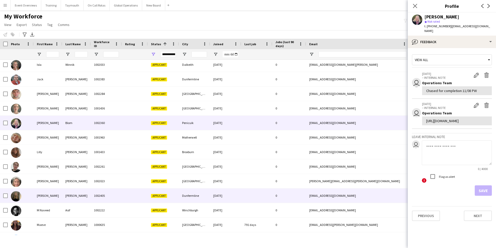
scroll to position [366, 0]
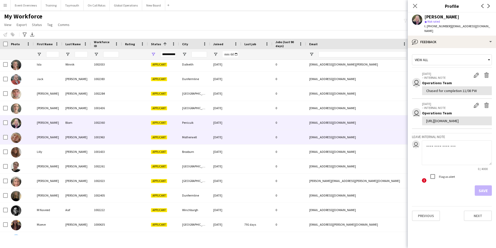
click at [43, 137] on div "[PERSON_NAME]" at bounding box center [48, 137] width 29 height 14
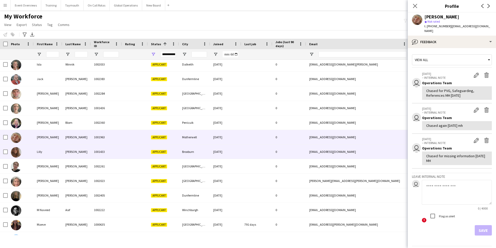
click at [38, 150] on div "Lilly" at bounding box center [48, 151] width 29 height 14
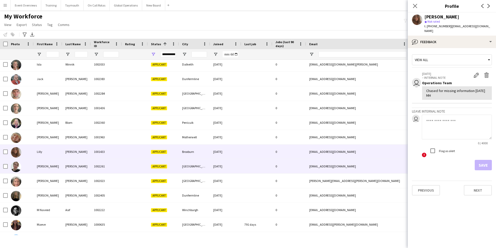
click at [41, 165] on div "[PERSON_NAME]" at bounding box center [48, 166] width 29 height 14
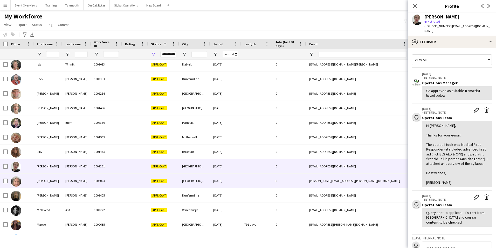
click at [42, 181] on div "[PERSON_NAME]" at bounding box center [48, 180] width 29 height 14
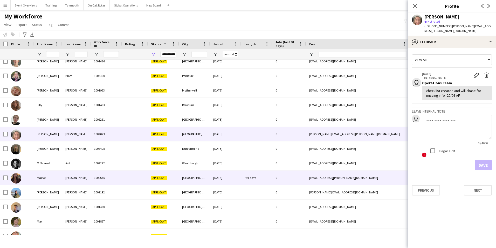
scroll to position [418, 0]
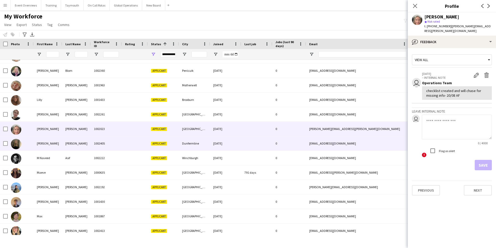
click at [41, 144] on div "[PERSON_NAME]" at bounding box center [48, 143] width 29 height 14
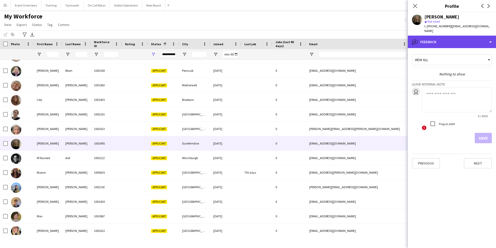
click at [461, 36] on div "bubble-pencil Feedback" at bounding box center [452, 42] width 88 height 12
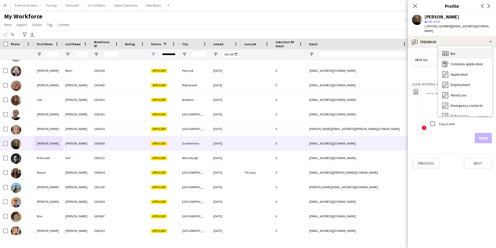
click at [457, 49] on div "Bio Bio" at bounding box center [466, 53] width 54 height 10
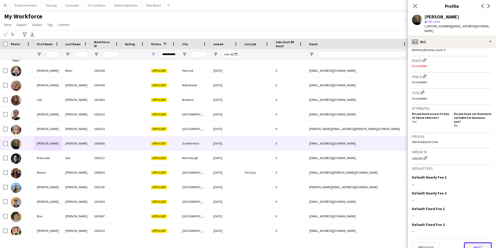
click at [471, 242] on button "Next" at bounding box center [478, 247] width 28 height 10
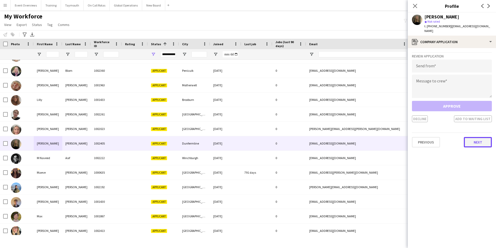
click at [479, 139] on button "Next" at bounding box center [478, 142] width 28 height 10
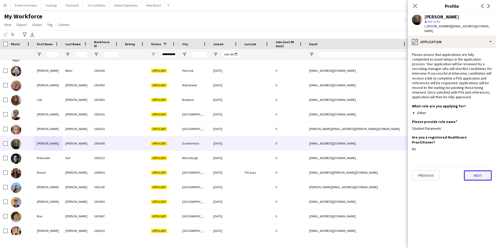
click at [476, 170] on button "Next" at bounding box center [478, 175] width 28 height 10
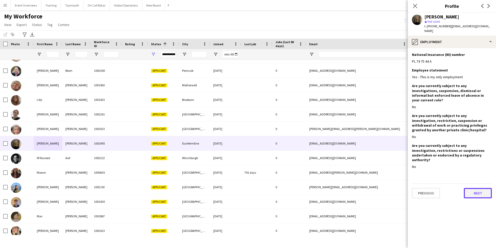
click at [475, 188] on button "Next" at bounding box center [478, 193] width 28 height 10
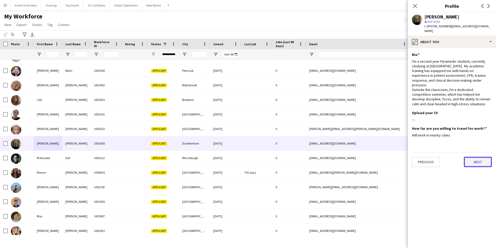
click at [481, 159] on button "Next" at bounding box center [478, 162] width 28 height 10
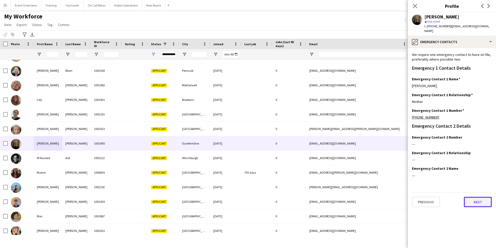
click at [473, 198] on button "Next" at bounding box center [478, 202] width 28 height 10
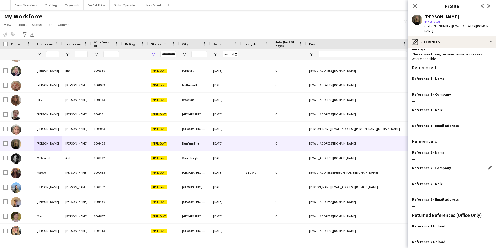
scroll to position [62, 0]
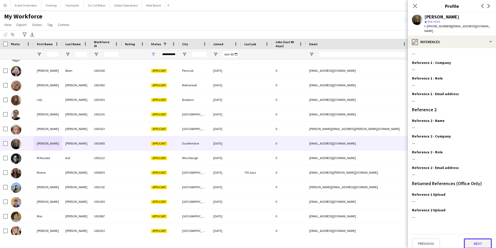
click at [478, 239] on button "Next" at bounding box center [478, 243] width 28 height 10
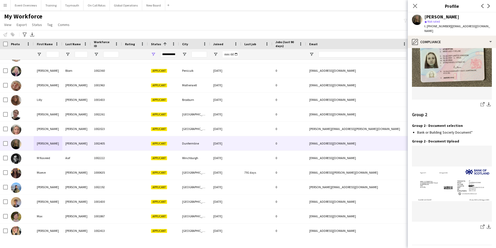
scroll to position [537, 0]
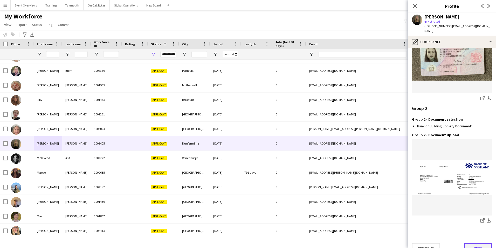
click at [467, 243] on button "Next" at bounding box center [478, 248] width 28 height 10
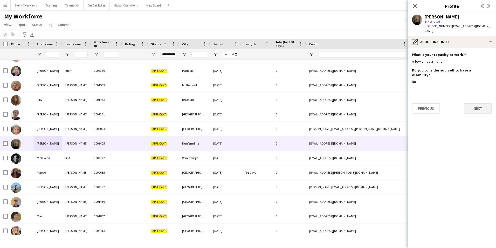
scroll to position [0, 0]
click at [477, 103] on button "Next" at bounding box center [478, 108] width 28 height 10
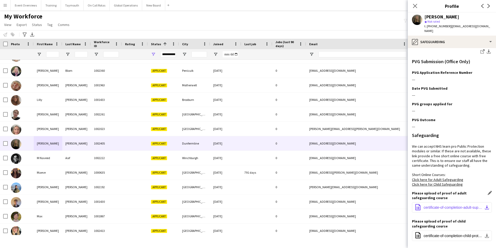
scroll to position [179, 0]
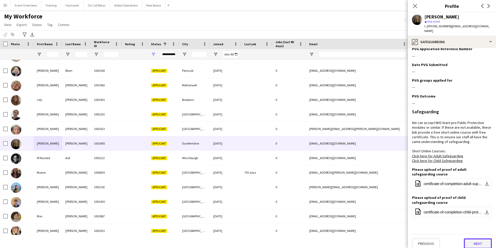
click at [472, 240] on button "Next" at bounding box center [478, 243] width 28 height 10
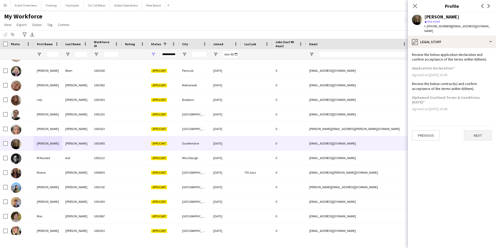
scroll to position [0, 0]
click at [481, 131] on button "Next" at bounding box center [478, 135] width 28 height 10
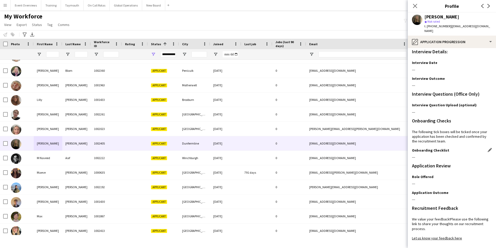
scroll to position [42, 0]
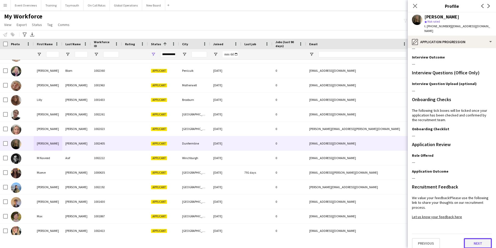
click at [471, 238] on button "Next" at bounding box center [478, 243] width 28 height 10
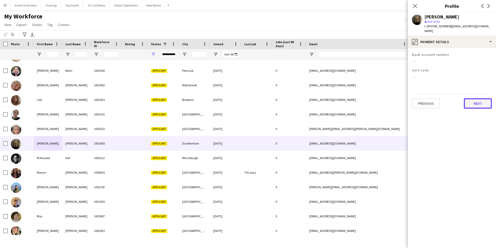
click at [484, 99] on button "Next" at bounding box center [478, 103] width 28 height 10
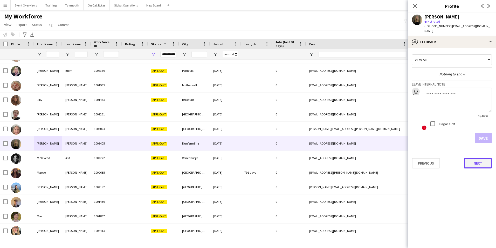
click at [478, 162] on button "Next" at bounding box center [478, 163] width 28 height 10
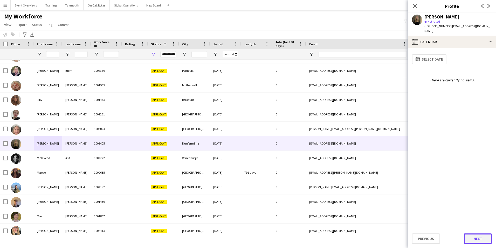
click at [476, 237] on button "Next" at bounding box center [478, 238] width 28 height 10
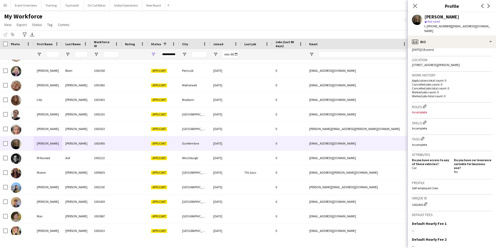
scroll to position [150, 0]
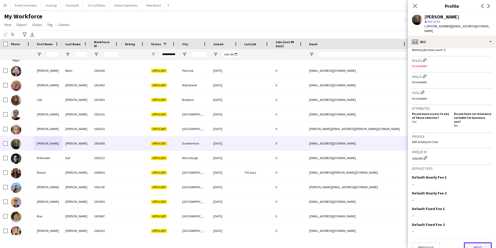
click at [481, 242] on button "Next" at bounding box center [478, 247] width 28 height 10
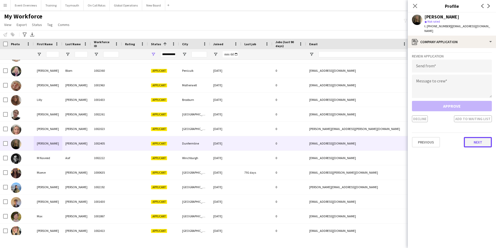
click at [480, 137] on button "Next" at bounding box center [478, 142] width 28 height 10
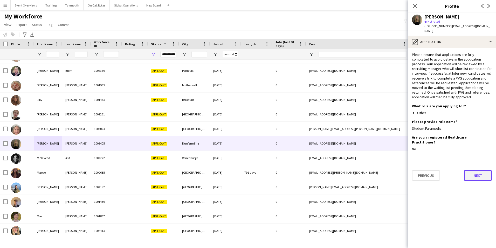
click at [476, 170] on button "Next" at bounding box center [478, 175] width 28 height 10
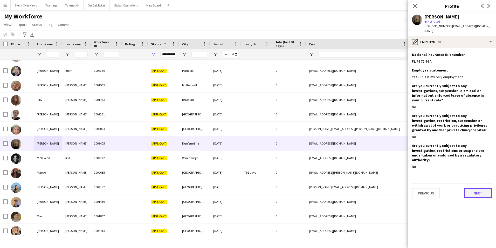
click at [474, 188] on button "Next" at bounding box center [478, 193] width 28 height 10
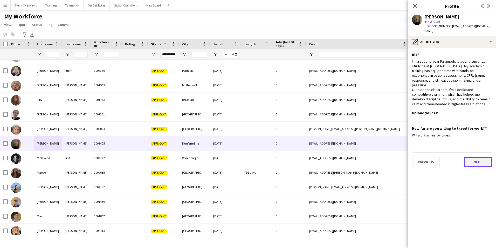
click at [470, 158] on button "Next" at bounding box center [478, 162] width 28 height 10
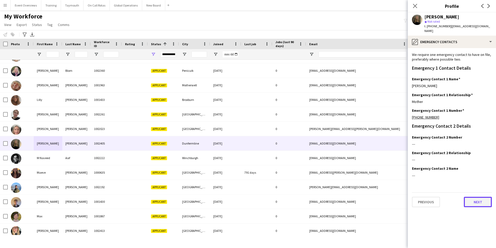
click at [475, 197] on button "Next" at bounding box center [478, 202] width 28 height 10
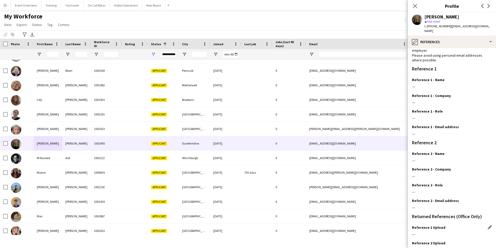
scroll to position [62, 0]
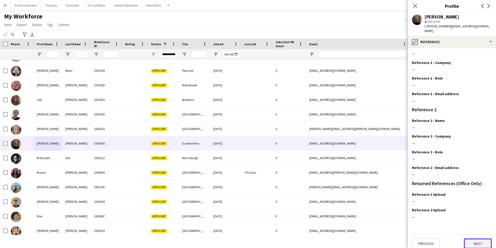
click at [471, 238] on button "Next" at bounding box center [478, 243] width 28 height 10
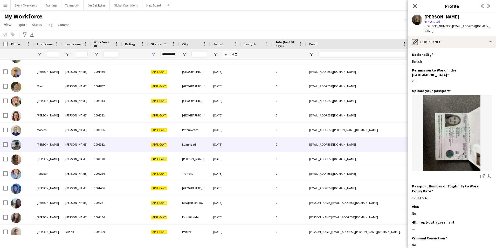
scroll to position [444, 0]
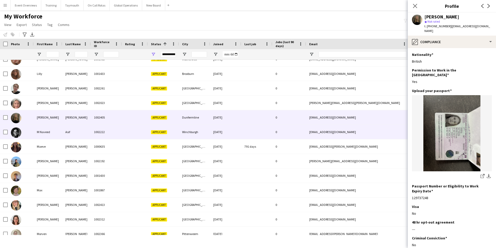
click at [42, 132] on div "M Naveed" at bounding box center [48, 132] width 29 height 14
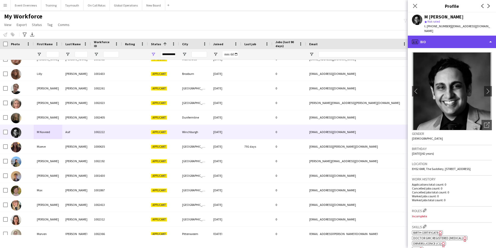
click at [438, 37] on div "profile Bio" at bounding box center [452, 42] width 88 height 12
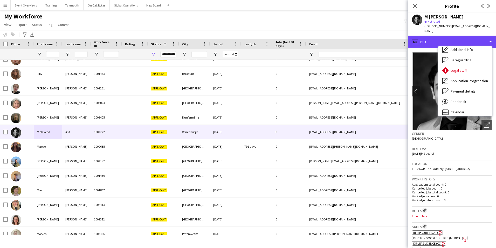
scroll to position [90, 0]
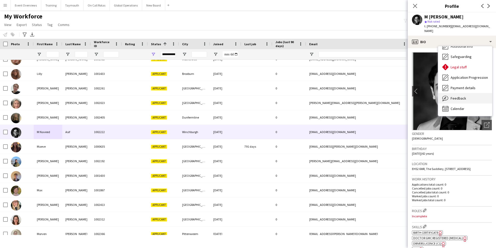
click at [466, 93] on div "Feedback Feedback" at bounding box center [466, 98] width 54 height 10
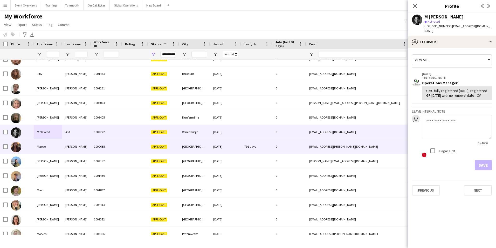
click at [39, 147] on div "Maeve" at bounding box center [48, 146] width 29 height 14
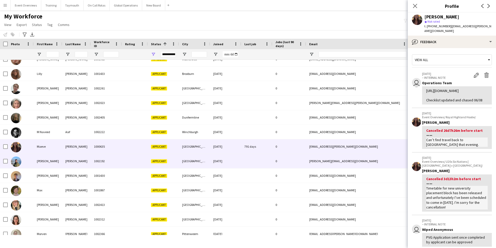
click at [39, 162] on div "[PERSON_NAME]" at bounding box center [48, 161] width 29 height 14
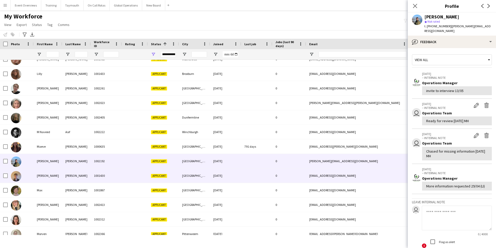
click at [40, 173] on div "[PERSON_NAME]" at bounding box center [48, 175] width 29 height 14
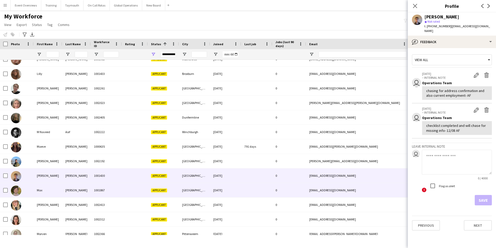
click at [41, 190] on div "Max" at bounding box center [48, 190] width 29 height 14
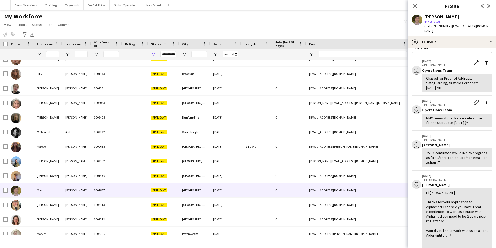
scroll to position [0, 0]
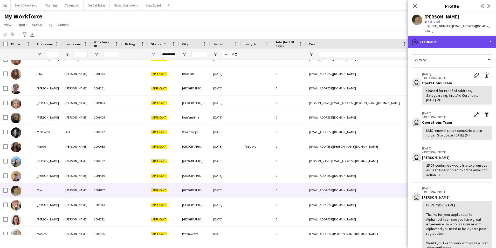
click at [440, 37] on div "bubble-pencil Feedback" at bounding box center [452, 42] width 88 height 12
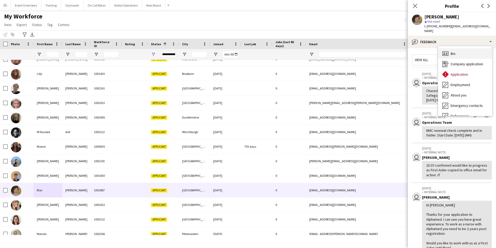
click at [452, 51] on span "Bio" at bounding box center [453, 53] width 5 height 5
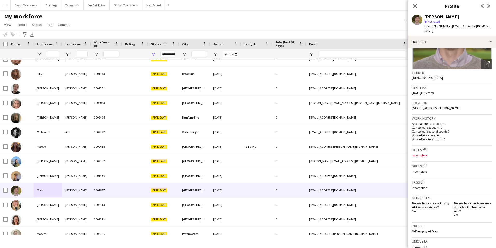
scroll to position [150, 0]
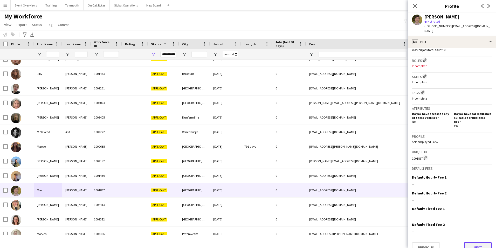
click at [468, 242] on button "Next" at bounding box center [478, 247] width 28 height 10
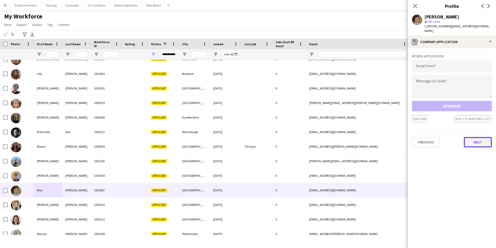
click at [470, 137] on button "Next" at bounding box center [478, 142] width 28 height 10
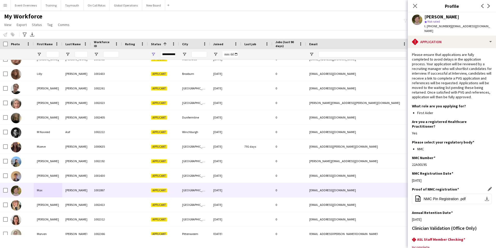
scroll to position [42, 0]
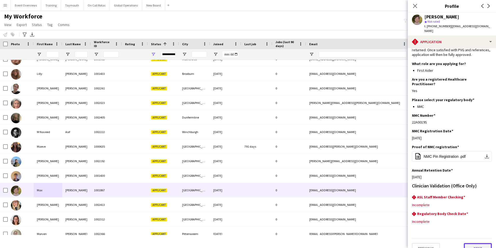
click at [467, 243] on button "Next" at bounding box center [478, 248] width 28 height 10
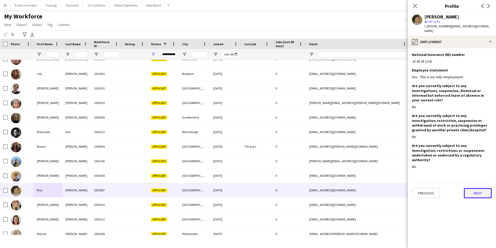
click at [473, 188] on button "Next" at bounding box center [478, 193] width 28 height 10
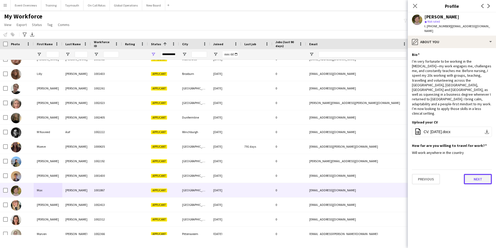
click at [471, 174] on button "Next" at bounding box center [478, 179] width 28 height 10
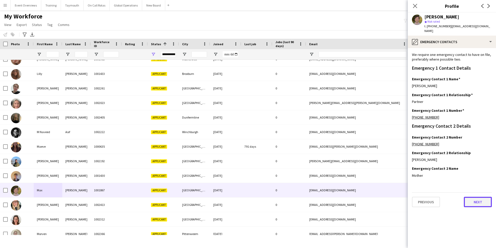
click at [469, 199] on button "Next" at bounding box center [478, 202] width 28 height 10
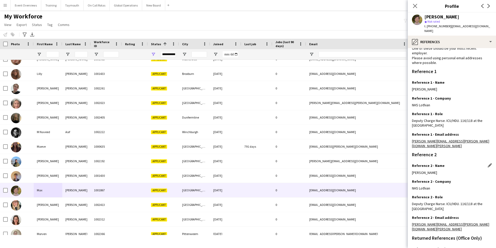
scroll to position [72, 0]
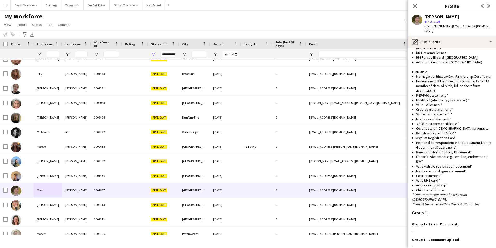
scroll to position [301, 0]
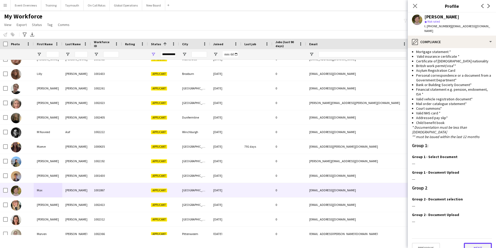
click at [470, 243] on button "Next" at bounding box center [478, 248] width 28 height 10
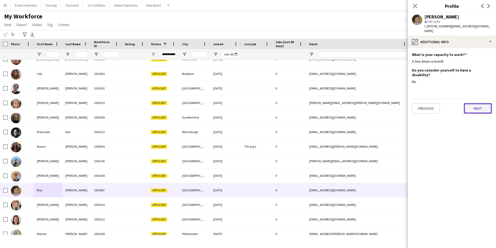
click at [478, 103] on button "Next" at bounding box center [478, 108] width 28 height 10
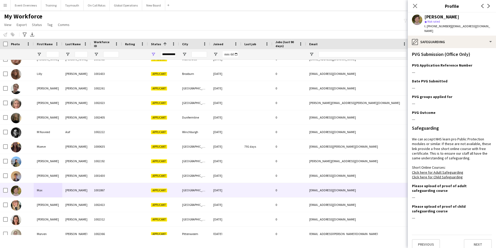
scroll to position [164, 0]
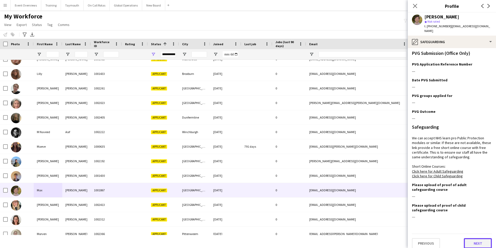
click at [474, 238] on button "Next" at bounding box center [478, 243] width 28 height 10
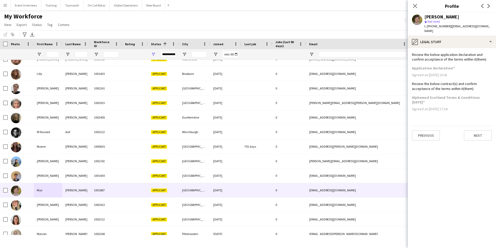
scroll to position [0, 0]
click at [472, 136] on button "Next" at bounding box center [478, 135] width 28 height 10
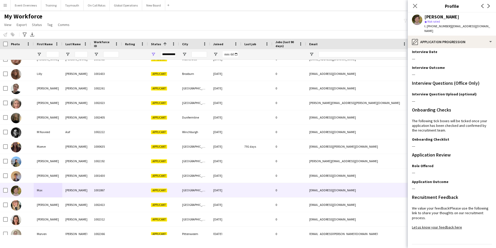
scroll to position [42, 0]
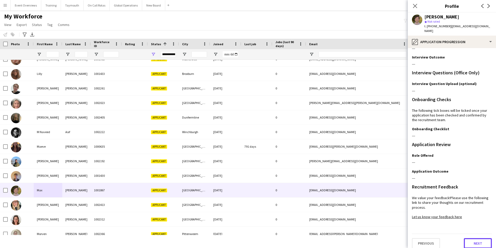
click at [477, 238] on button "Next" at bounding box center [478, 243] width 28 height 10
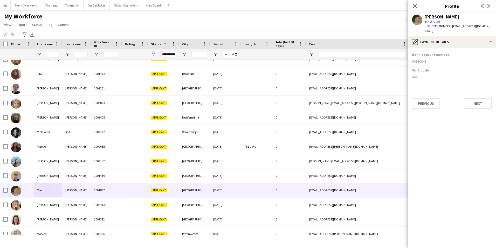
scroll to position [0, 0]
click at [473, 98] on button "Next" at bounding box center [478, 103] width 28 height 10
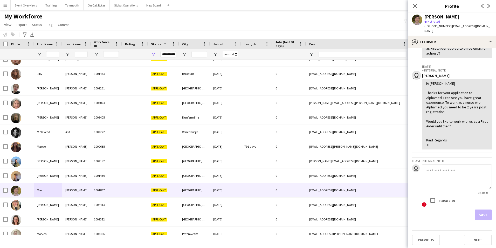
scroll to position [123, 0]
click at [469, 238] on button "Next" at bounding box center [478, 238] width 28 height 10
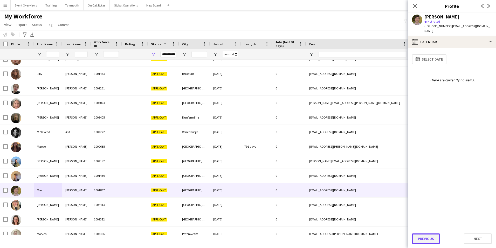
click at [426, 236] on button "Previous" at bounding box center [426, 238] width 28 height 10
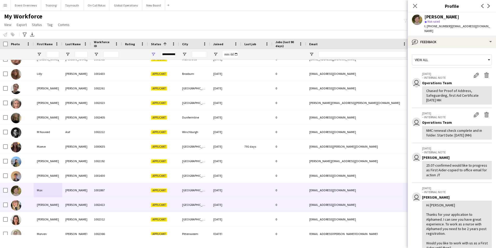
click at [40, 205] on div "[PERSON_NAME]" at bounding box center [48, 204] width 29 height 14
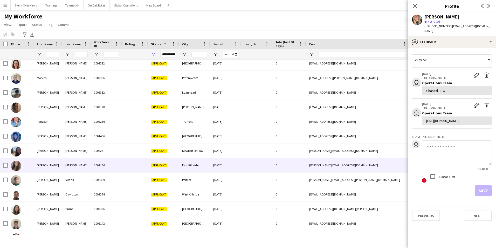
scroll to position [574, 0]
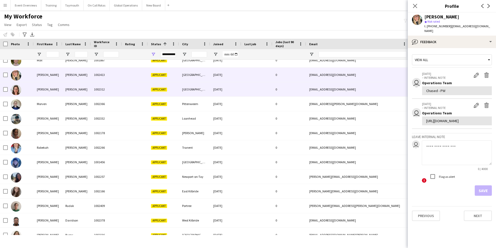
click at [42, 89] on div "[PERSON_NAME]" at bounding box center [48, 89] width 29 height 14
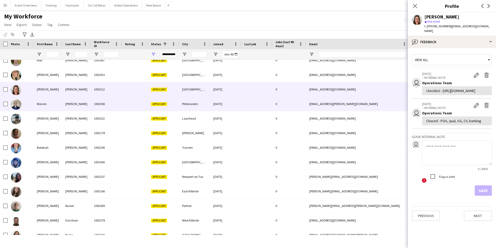
click at [37, 103] on div "Morven" at bounding box center [48, 104] width 29 height 14
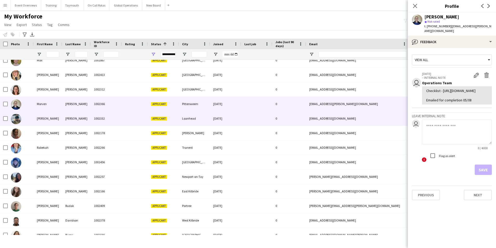
click at [43, 118] on div "[PERSON_NAME]" at bounding box center [48, 118] width 29 height 14
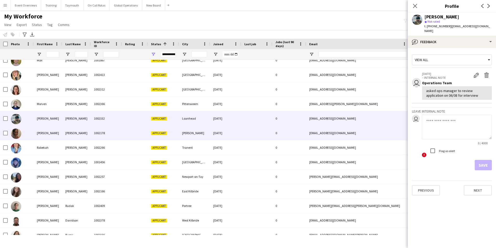
click at [41, 133] on div "[PERSON_NAME]" at bounding box center [48, 133] width 29 height 14
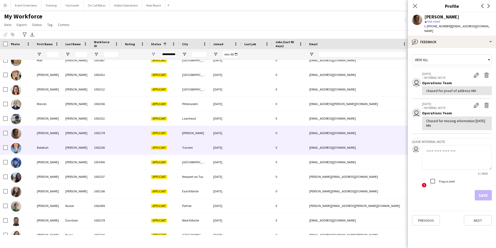
click at [41, 145] on div "Rabekah" at bounding box center [48, 147] width 29 height 14
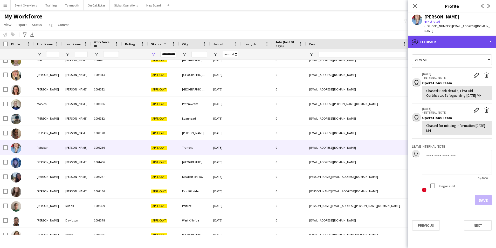
click at [446, 36] on div "bubble-pencil Feedback" at bounding box center [452, 42] width 88 height 12
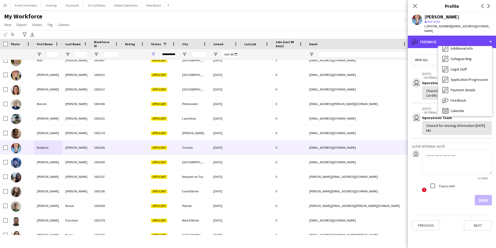
scroll to position [90, 0]
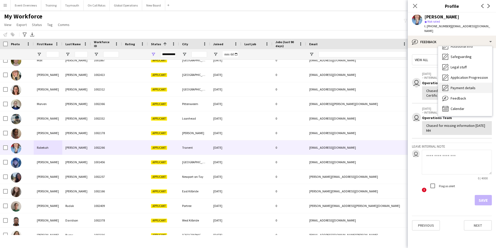
click at [458, 85] on span "Payment details" at bounding box center [463, 87] width 25 height 5
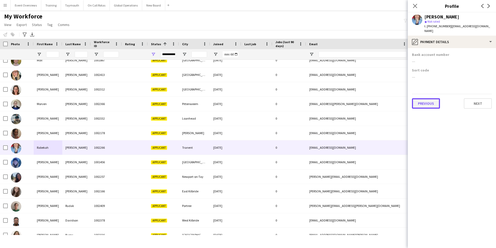
click at [429, 98] on button "Previous" at bounding box center [426, 103] width 28 height 10
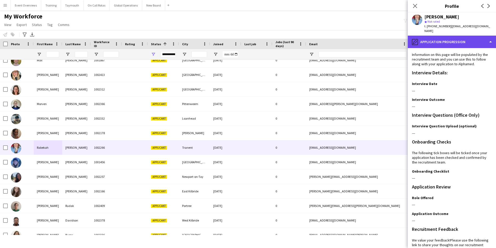
click at [431, 36] on div "pencil4 Application Progression" at bounding box center [452, 42] width 88 height 12
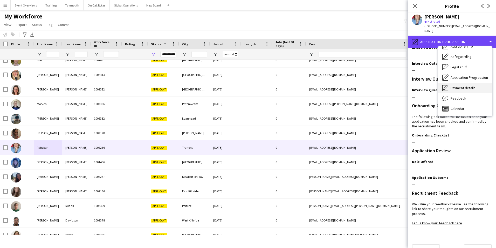
scroll to position [42, 0]
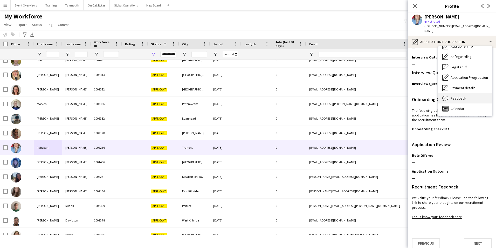
click at [458, 96] on span "Feedback" at bounding box center [459, 98] width 16 height 5
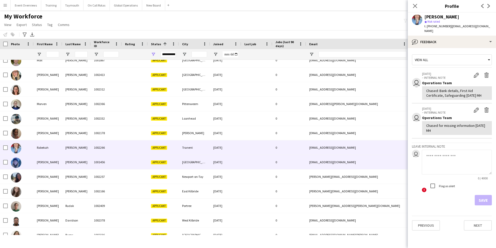
click at [42, 161] on div "[PERSON_NAME]" at bounding box center [48, 162] width 29 height 14
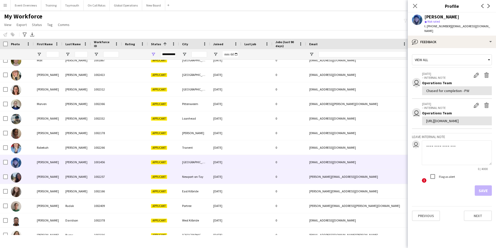
click at [42, 174] on div "[PERSON_NAME]" at bounding box center [48, 176] width 29 height 14
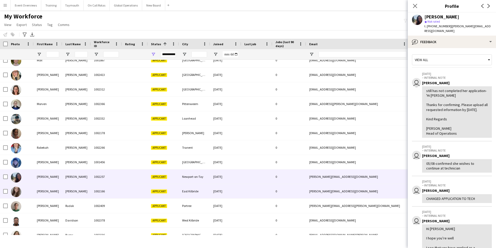
click at [44, 192] on div "[PERSON_NAME]" at bounding box center [48, 191] width 29 height 14
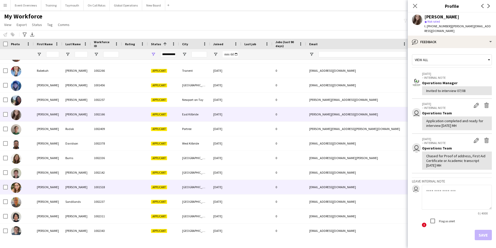
scroll to position [652, 0]
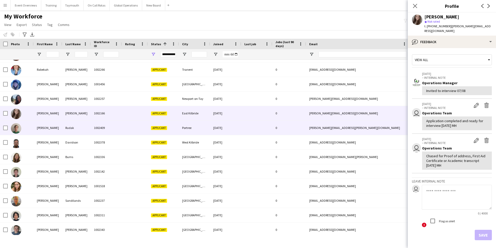
click at [45, 127] on div "[PERSON_NAME]" at bounding box center [48, 127] width 29 height 14
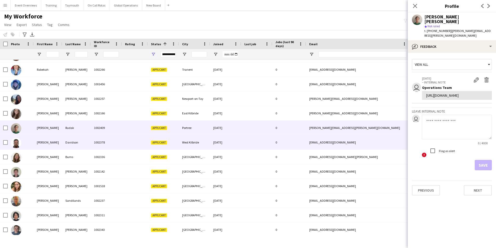
click at [39, 142] on div "[PERSON_NAME]" at bounding box center [48, 142] width 29 height 14
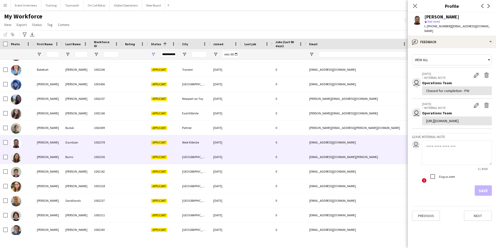
click at [39, 156] on div "[PERSON_NAME]" at bounding box center [48, 157] width 29 height 14
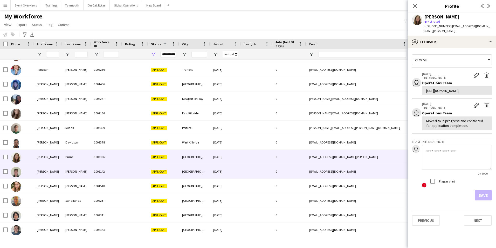
click at [40, 169] on div "[PERSON_NAME]" at bounding box center [48, 171] width 29 height 14
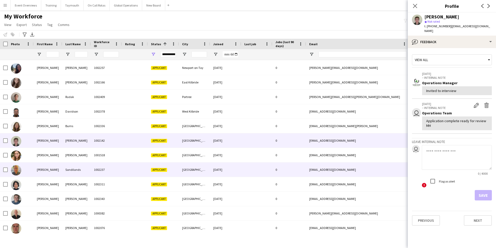
scroll to position [683, 0]
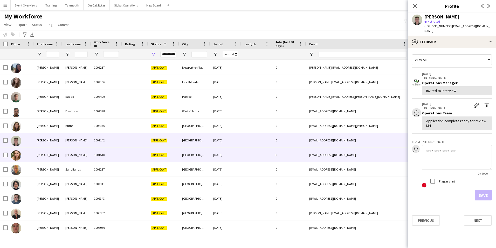
click at [46, 153] on div "[PERSON_NAME]" at bounding box center [48, 154] width 29 height 14
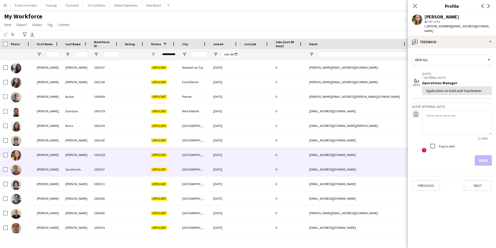
click at [39, 168] on div "[PERSON_NAME]" at bounding box center [48, 169] width 29 height 14
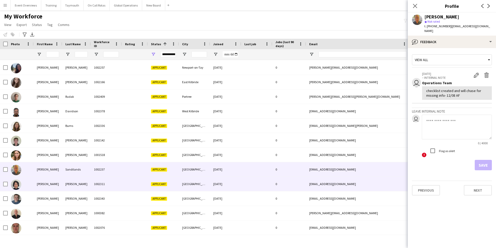
click at [41, 183] on div "[PERSON_NAME]" at bounding box center [48, 184] width 29 height 14
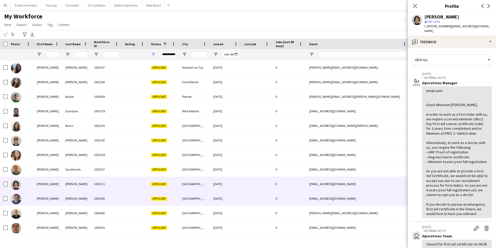
click at [41, 197] on div "[PERSON_NAME]" at bounding box center [48, 198] width 29 height 14
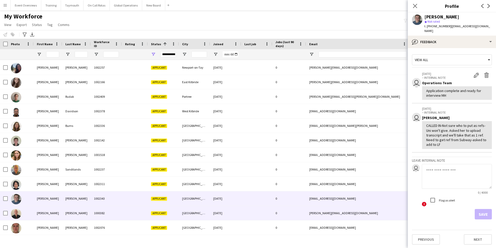
click at [42, 212] on div "[PERSON_NAME]" at bounding box center [48, 213] width 29 height 14
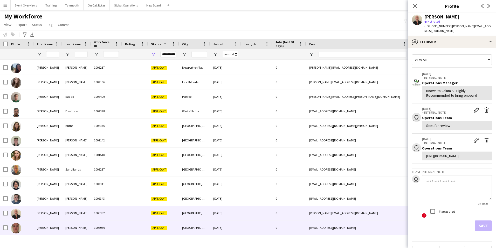
click at [43, 227] on div "[PERSON_NAME]" at bounding box center [48, 227] width 29 height 14
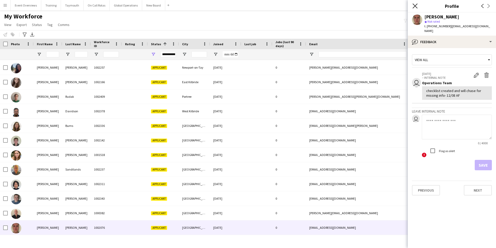
click at [414, 5] on icon "Close pop-in" at bounding box center [415, 5] width 5 height 5
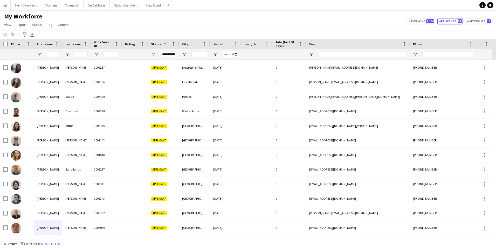
click at [6, 7] on app-icon "Menu" at bounding box center [5, 5] width 4 height 4
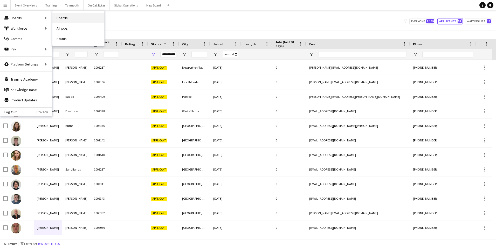
click at [58, 18] on link "Boards" at bounding box center [78, 18] width 52 height 10
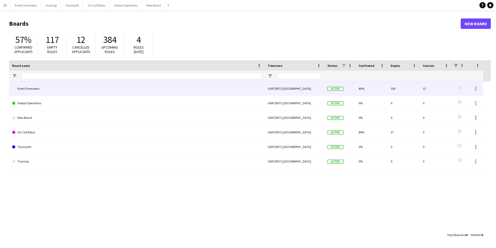
click at [41, 89] on link "Event Overviews" at bounding box center [137, 88] width 250 height 15
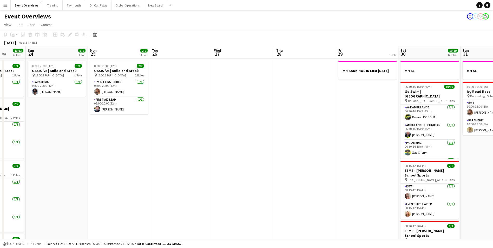
scroll to position [0, 190]
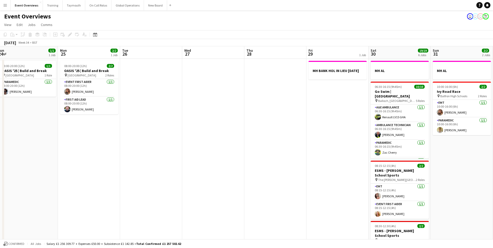
drag, startPoint x: 341, startPoint y: 155, endPoint x: 91, endPoint y: 178, distance: 251.3
click at [89, 179] on app-calendar-viewport "Thu 21 65/65 2 Jobs Fri 22 1/1 1 Job Sat 23 13/13 6 Jobs Sun 24 1/1 1 Job Mon 2…" at bounding box center [246, 241] width 493 height 390
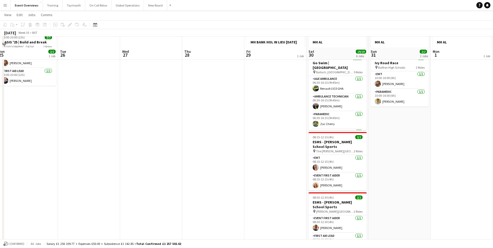
scroll to position [0, 0]
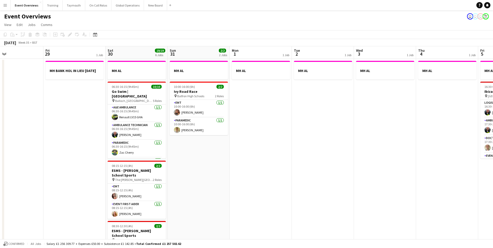
drag, startPoint x: 268, startPoint y: 162, endPoint x: 9, endPoint y: 170, distance: 259.5
click at [0, 174] on html "Menu Boards Boards Boards All jobs Status Workforce Workforce My Workforce Recr…" at bounding box center [246, 222] width 493 height 445
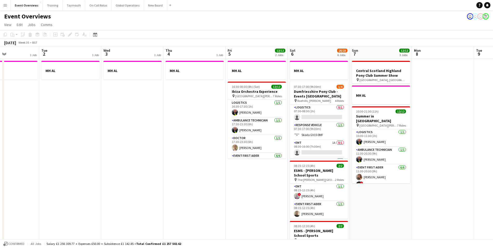
drag, startPoint x: 280, startPoint y: 155, endPoint x: 59, endPoint y: 163, distance: 221.1
click at [63, 163] on app-calendar-viewport "Fri 29 1 Job Sat 30 19/19 6 Jobs Sun 31 2/2 2 Jobs Mon 1 1 Job Tue 2 1 Job Wed …" at bounding box center [246, 244] width 493 height 397
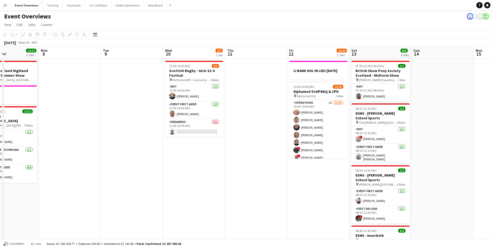
scroll to position [0, 160]
drag, startPoint x: 448, startPoint y: 121, endPoint x: 89, endPoint y: 162, distance: 360.9
click at [89, 162] on app-calendar-viewport "Thu 4 1 Job Fri 5 12/12 2 Jobs Sat 6 20/23 6 Jobs Sun 7 12/12 3 Jobs Mon 8 Tue …" at bounding box center [246, 244] width 493 height 397
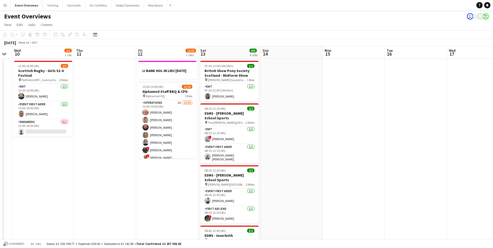
scroll to position [0, 185]
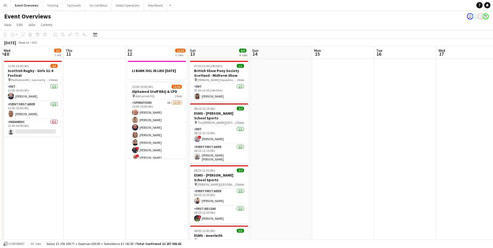
drag, startPoint x: 272, startPoint y: 187, endPoint x: 124, endPoint y: 194, distance: 148.4
click at [124, 194] on app-calendar-viewport "Sun 7 12/12 3 Jobs Mon 8 Tue 9 Wed 10 2/3 1 Job Thu 11 Fri 12 13/30 2 Jobs Sat …" at bounding box center [246, 244] width 493 height 397
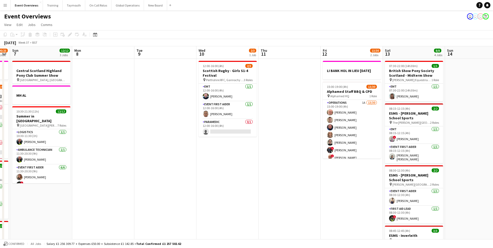
scroll to position [0, 151]
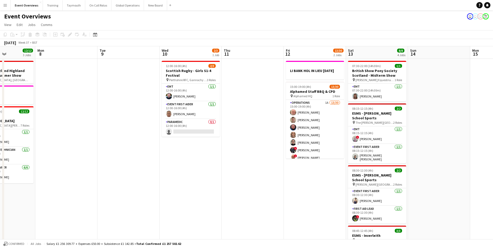
drag, startPoint x: 209, startPoint y: 180, endPoint x: 355, endPoint y: 174, distance: 146.6
click at [355, 174] on app-calendar-viewport "Fri 5 12/12 2 Jobs Sat 6 20/23 6 Jobs Sun 7 12/12 3 Jobs Mon 8 Tue 9 Wed 10 2/3…" at bounding box center [246, 244] width 493 height 397
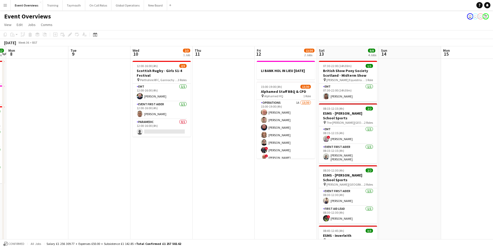
scroll to position [0, 207]
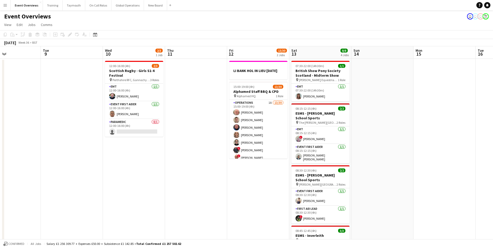
drag, startPoint x: 360, startPoint y: 198, endPoint x: 242, endPoint y: 206, distance: 117.9
click at [241, 206] on app-calendar-viewport "Fri 5 12/12 2 Jobs Sat 6 20/23 6 Jobs Sun 7 12/12 3 Jobs Mon 8 Tue 9 Wed 10 2/3…" at bounding box center [246, 244] width 493 height 397
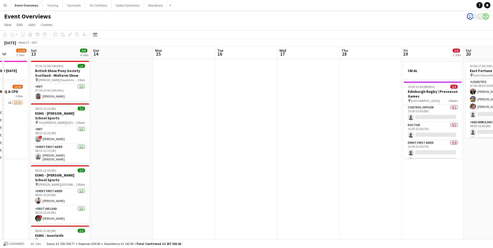
drag, startPoint x: 442, startPoint y: 145, endPoint x: 120, endPoint y: 167, distance: 322.7
click at [95, 170] on app-calendar-viewport "Wed 10 2/3 1 Job Thu 11 Fri 12 13/30 2 Jobs Sat 13 8/8 4 Jobs Sun 14 Mon 15 Tue…" at bounding box center [246, 244] width 493 height 397
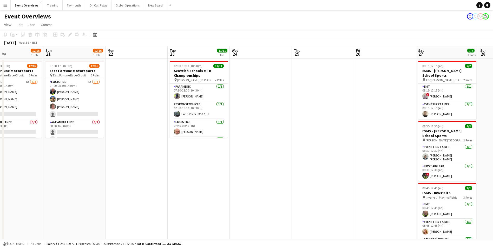
drag, startPoint x: 450, startPoint y: 184, endPoint x: 52, endPoint y: 201, distance: 399.0
click at [52, 201] on app-calendar-viewport "Wed 17 Thu 18 Fri 19 0/8 2 Jobs Sat 20 12/16 1 Job Sun 21 12/16 1 Job Mon 22 Tu…" at bounding box center [246, 244] width 493 height 397
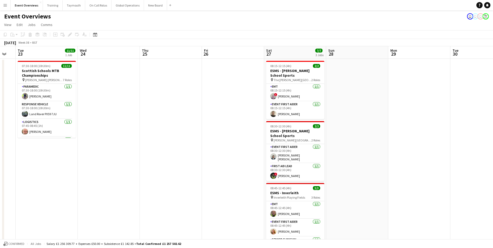
drag, startPoint x: 348, startPoint y: 188, endPoint x: 125, endPoint y: 195, distance: 222.9
click at [125, 195] on app-calendar-viewport "Sat 20 12/16 1 Job Sun 21 12/16 1 Job Mon 22 Tue 23 11/11 1 Job Wed 24 Thu 25 F…" at bounding box center [246, 244] width 493 height 397
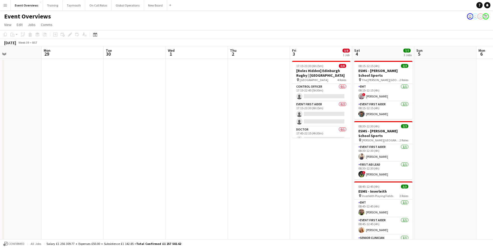
drag, startPoint x: 412, startPoint y: 178, endPoint x: 120, endPoint y: 191, distance: 292.4
click at [124, 191] on app-calendar-viewport "Thu 25 Fri 26 Sat 27 7/7 3 Jobs Sun 28 Mon 29 Tue 30 Wed 1 Thu 2 Fri 3 0/8 1 Jo…" at bounding box center [246, 244] width 493 height 397
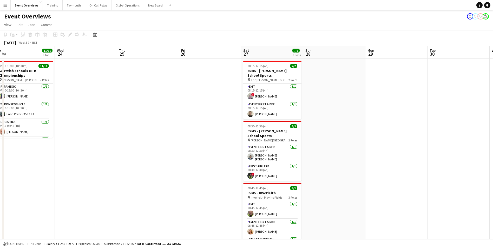
scroll to position [0, 105]
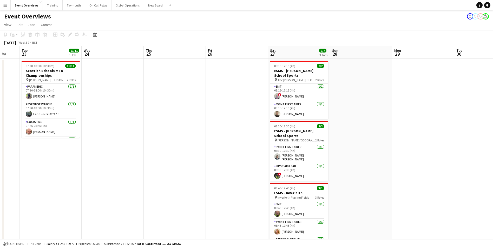
drag, startPoint x: 111, startPoint y: 185, endPoint x: 640, endPoint y: 165, distance: 528.8
click at [492, 165] on html "Menu Boards Boards Boards All jobs Status Workforce Workforce My Workforce Recr…" at bounding box center [246, 226] width 493 height 452
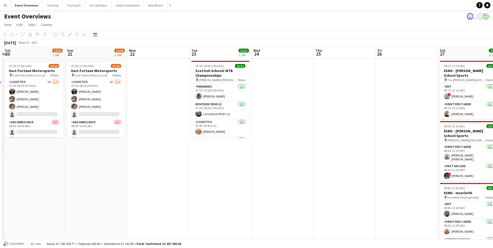
drag, startPoint x: 168, startPoint y: 182, endPoint x: 464, endPoint y: 198, distance: 296.7
click at [464, 198] on app-calendar-viewport "Thu 18 Fri 19 0/8 2 Jobs Sat 20 12/16 1 Job Sun 21 12/16 1 Job Mon 22 Tue 23 11…" at bounding box center [246, 244] width 493 height 397
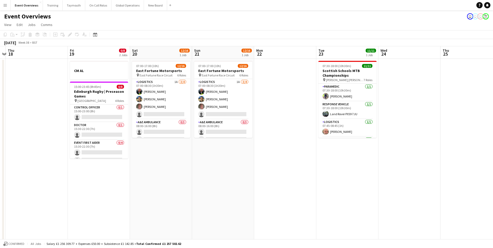
drag, startPoint x: 233, startPoint y: 198, endPoint x: 404, endPoint y: 194, distance: 171.7
click at [404, 194] on app-calendar-viewport "Tue 16 Wed 17 Thu 18 Fri 19 0/8 2 Jobs Sat 20 12/16 1 Job Sun 21 12/16 1 Job Mo…" at bounding box center [246, 244] width 493 height 397
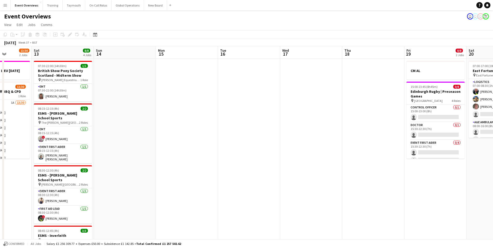
scroll to position [0, 125]
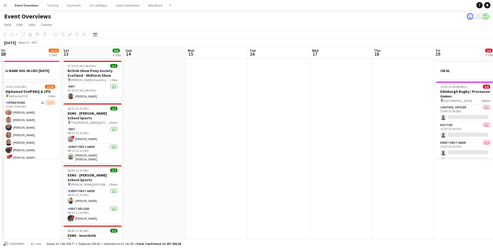
drag, startPoint x: 229, startPoint y: 190, endPoint x: 419, endPoint y: 187, distance: 190.4
click at [419, 187] on app-calendar-viewport "Wed 10 2/3 1 Job Thu 11 Fri 12 13/30 2 Jobs Sat 13 8/8 4 Jobs Sun 14 Mon 15 Tue…" at bounding box center [246, 244] width 493 height 397
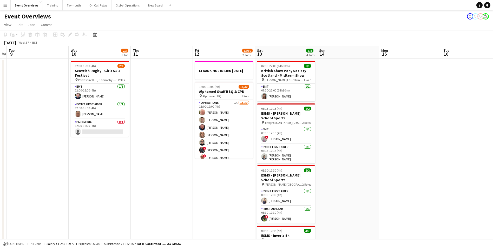
scroll to position [0, 150]
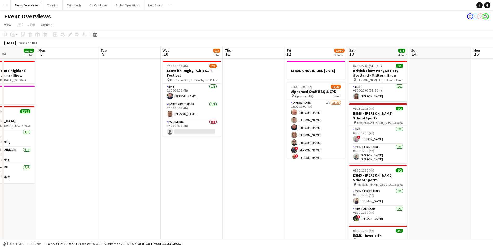
drag, startPoint x: 343, startPoint y: 184, endPoint x: 574, endPoint y: 174, distance: 230.5
click at [492, 174] on html "Menu Boards Boards Boards All jobs Status Workforce Workforce My Workforce Recr…" at bounding box center [246, 226] width 493 height 452
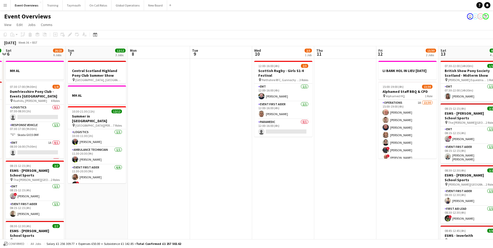
scroll to position [0, 139]
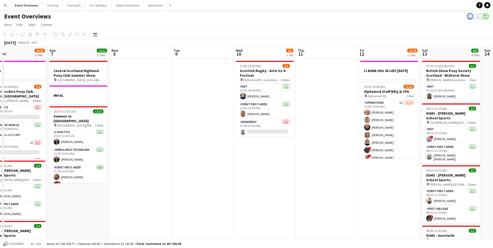
drag, startPoint x: 226, startPoint y: 190, endPoint x: 357, endPoint y: 188, distance: 131.4
click at [357, 188] on app-calendar-viewport "Thu 4 1 Job Fri 5 12/12 2 Jobs Sat 6 20/23 6 Jobs Sun 7 12/12 3 Jobs Mon 8 Tue …" at bounding box center [246, 244] width 493 height 397
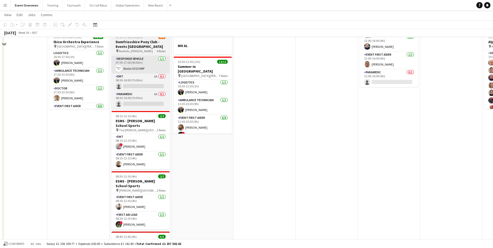
scroll to position [0, 0]
